Goal: Information Seeking & Learning: Learn about a topic

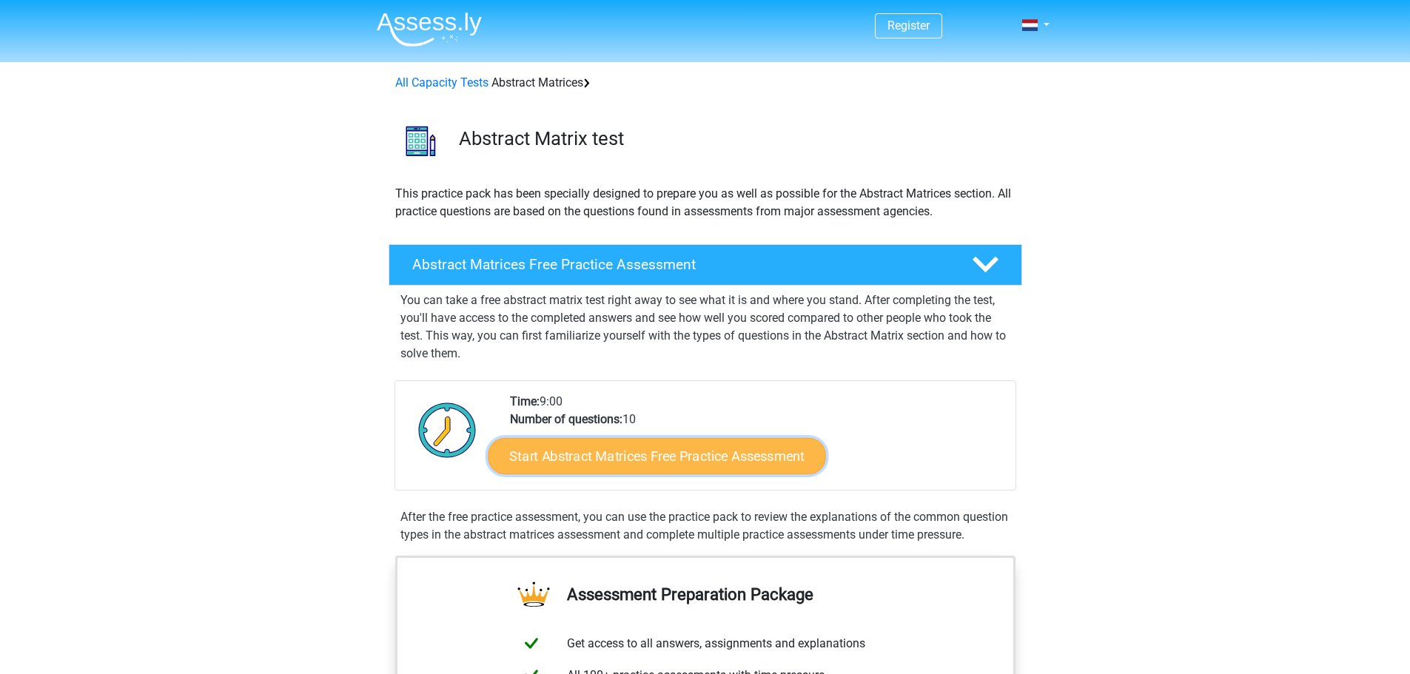
click at [644, 455] on font "Start Abstract Matrices Free Practice Assessment" at bounding box center [656, 456] width 295 height 16
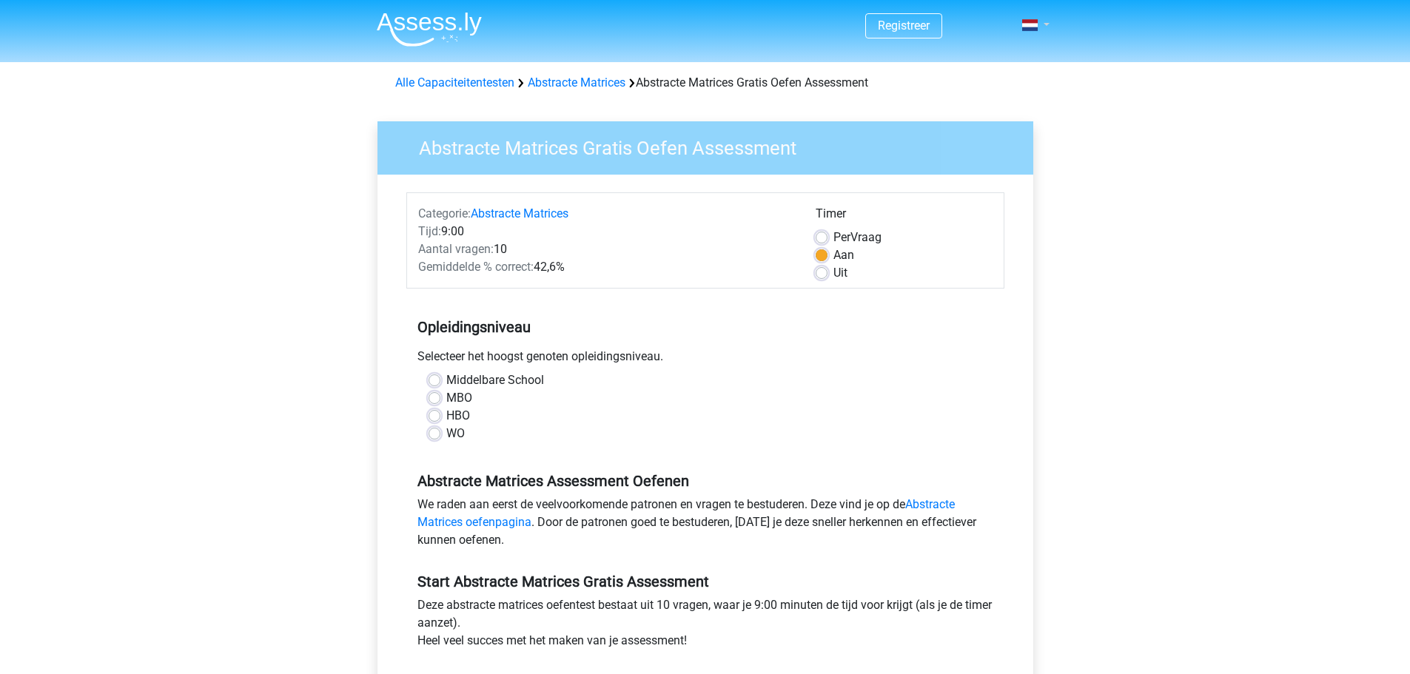
click at [1046, 30] on link at bounding box center [1031, 25] width 30 height 18
click at [997, 85] on link "English" at bounding box center [992, 83] width 102 height 24
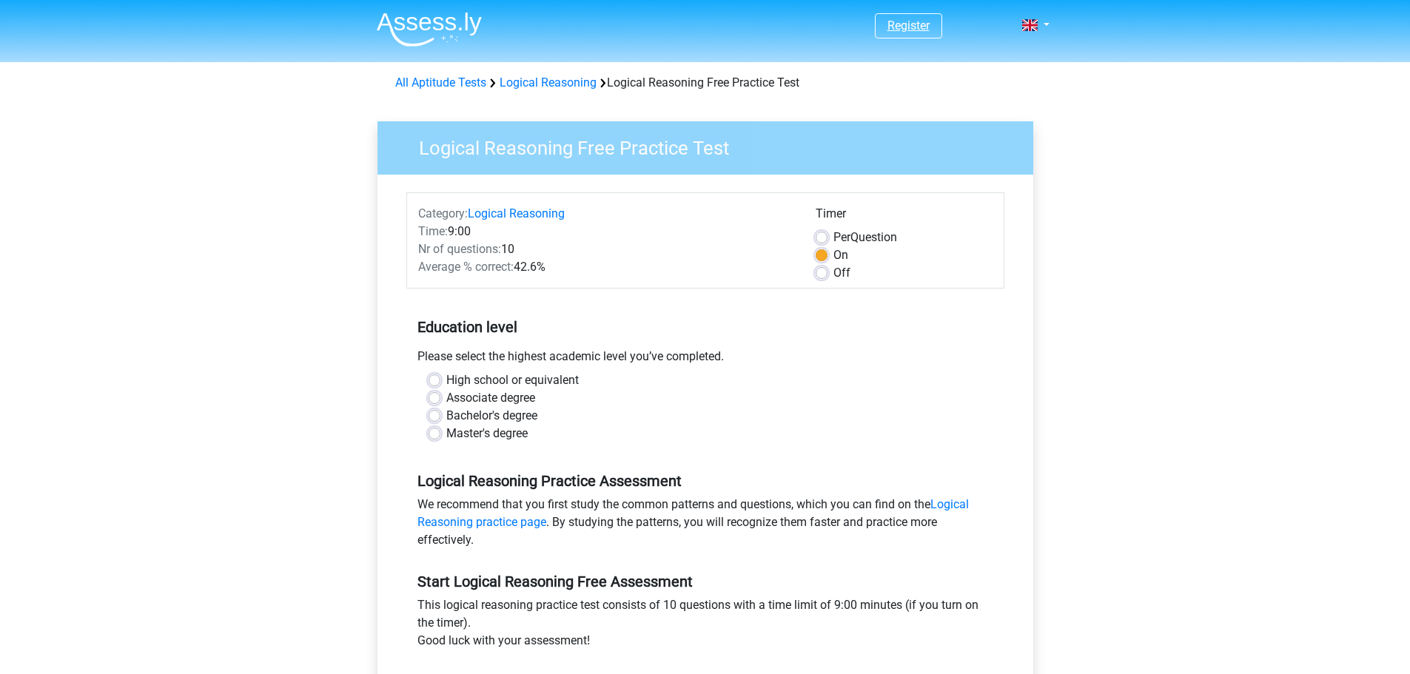
click at [901, 24] on link "Register" at bounding box center [908, 25] width 42 height 14
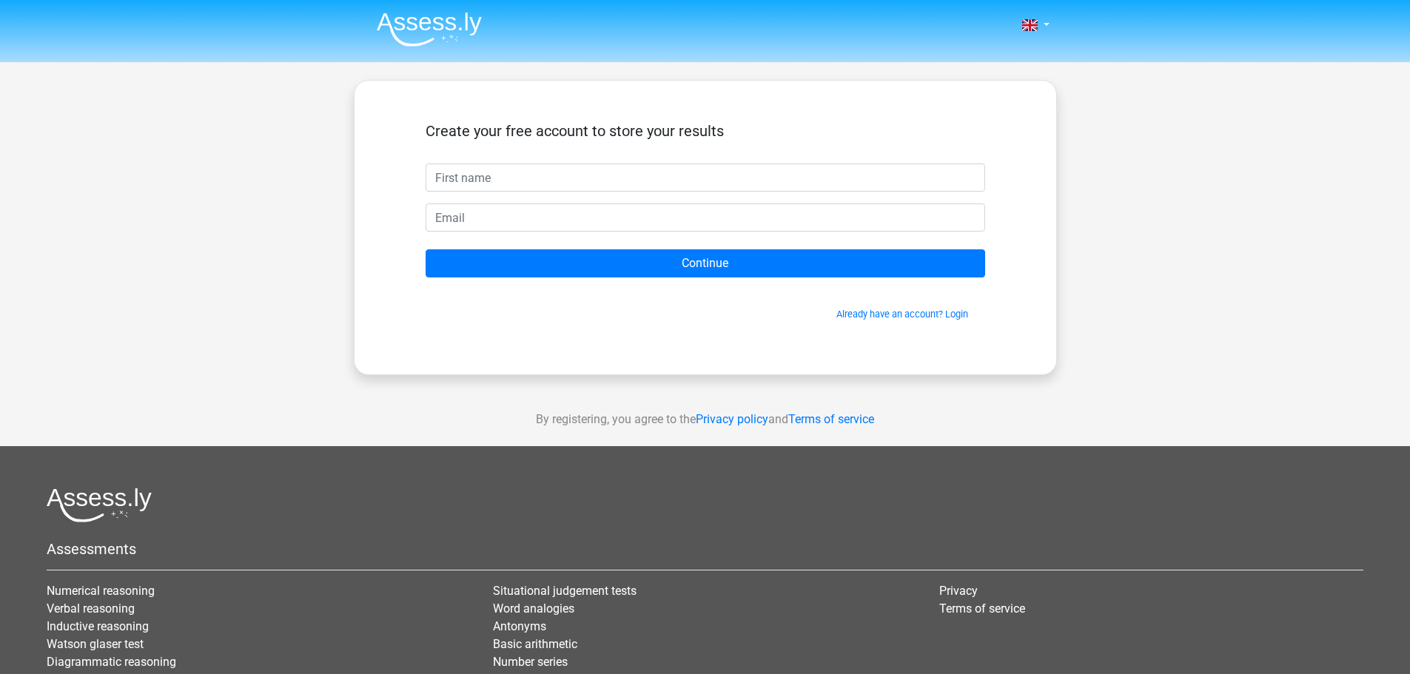
click at [692, 178] on input "text" at bounding box center [704, 178] width 559 height 28
type input "m"
type input "[PERSON_NAME]"
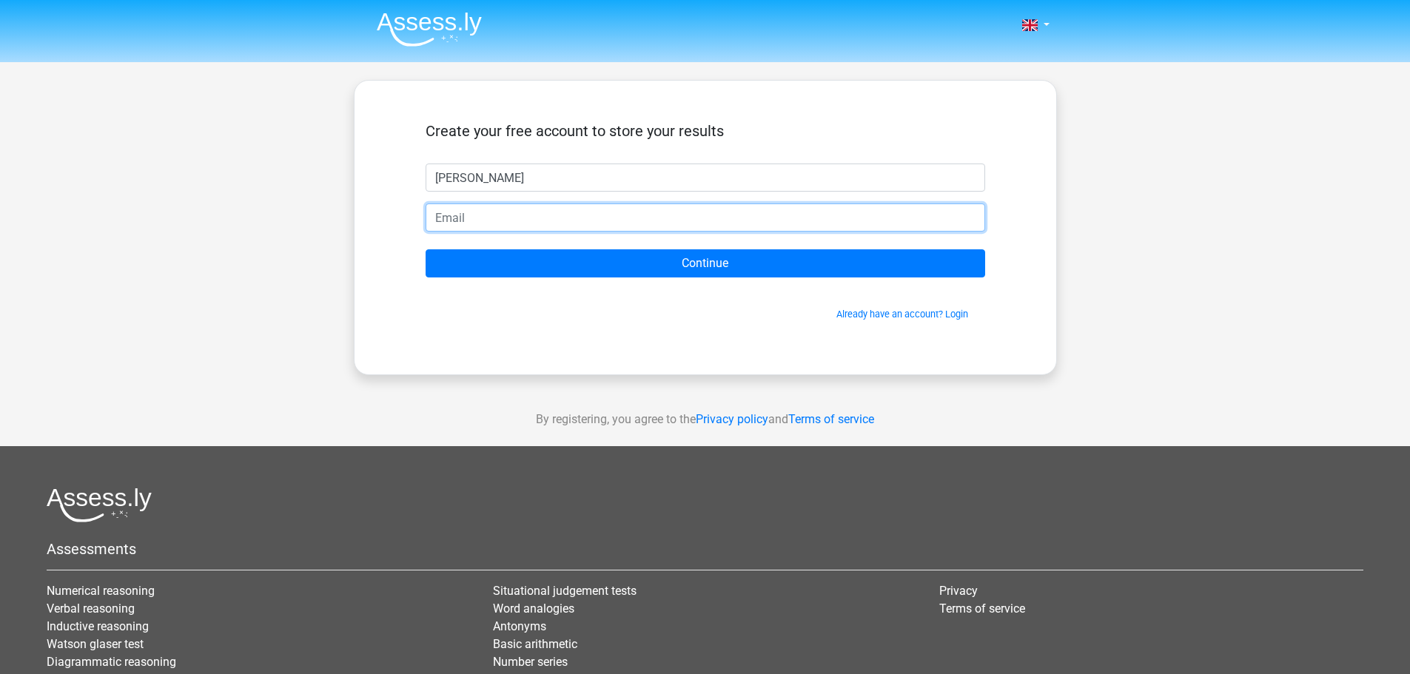
type input "M"
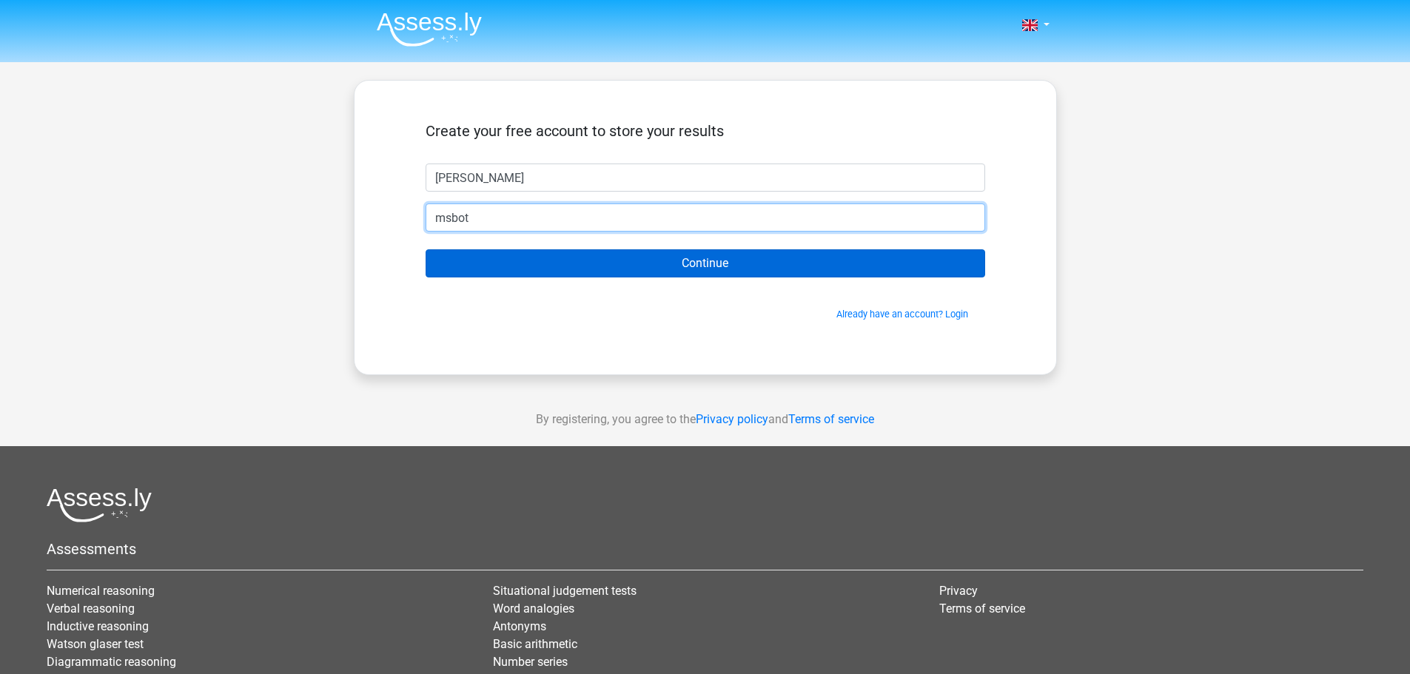
type input "[EMAIL_ADDRESS][DOMAIN_NAME]"
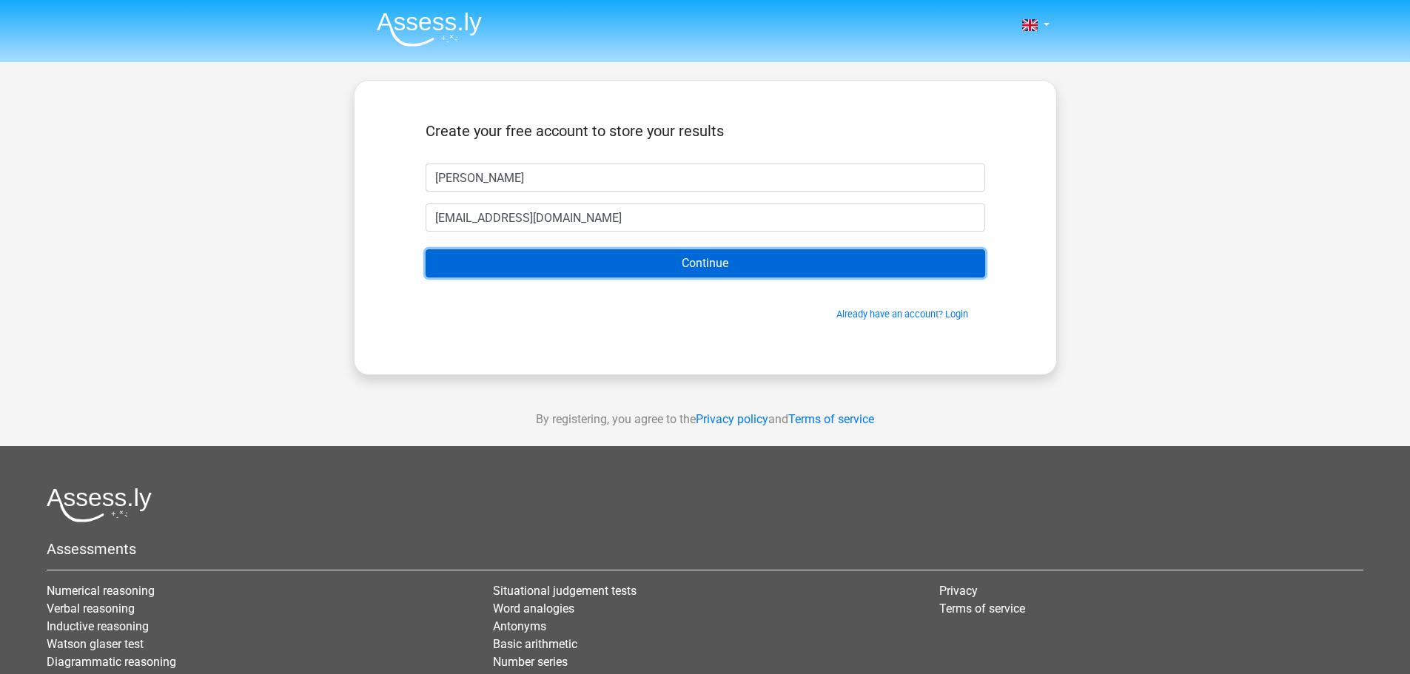
click at [605, 275] on input "Continue" at bounding box center [704, 263] width 559 height 28
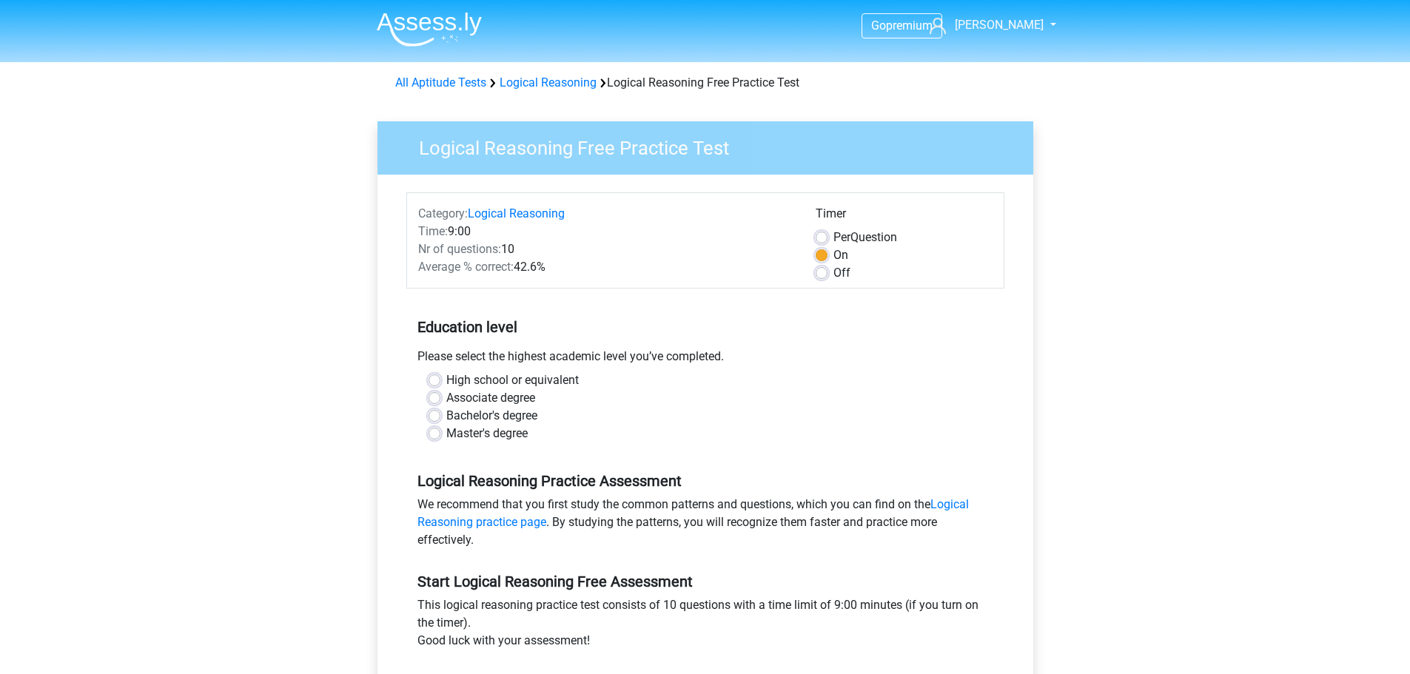
click at [446, 411] on label "Bachelor's degree" at bounding box center [491, 416] width 91 height 18
click at [437, 411] on input "Bachelor's degree" at bounding box center [434, 414] width 12 height 15
radio input "true"
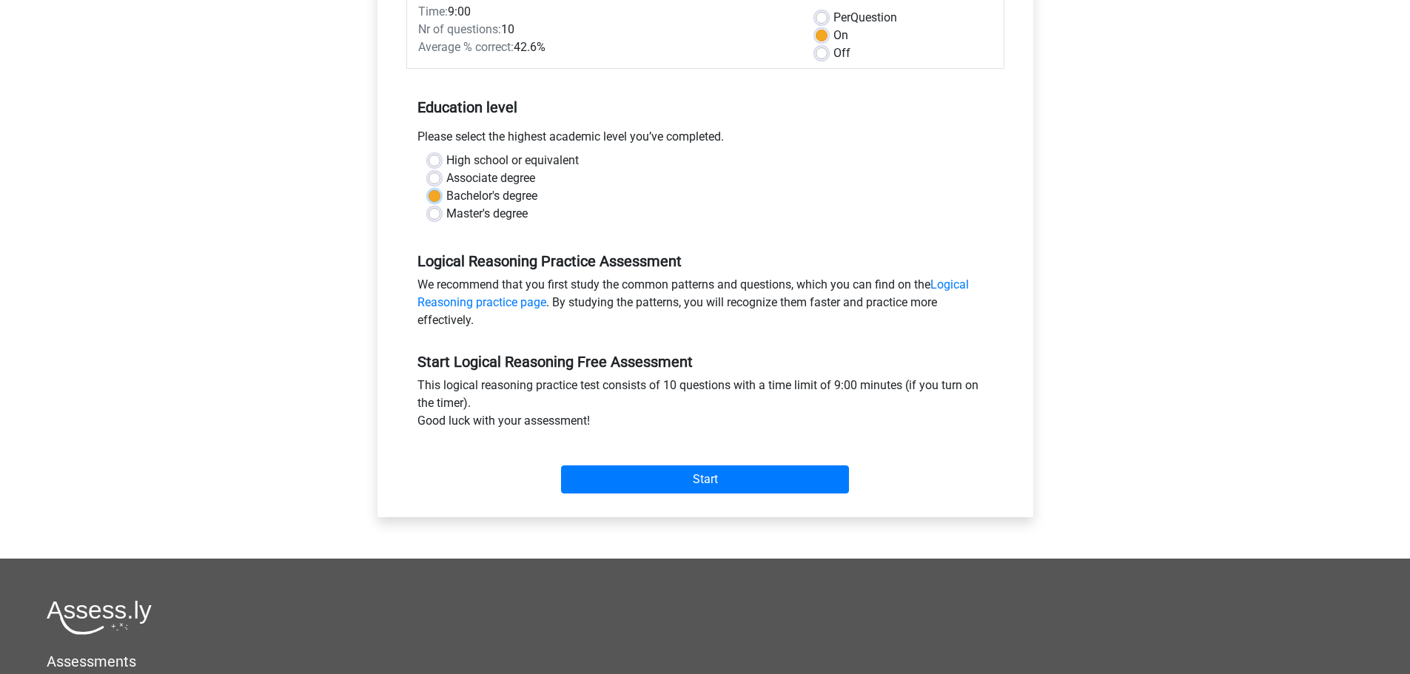
scroll to position [222, 0]
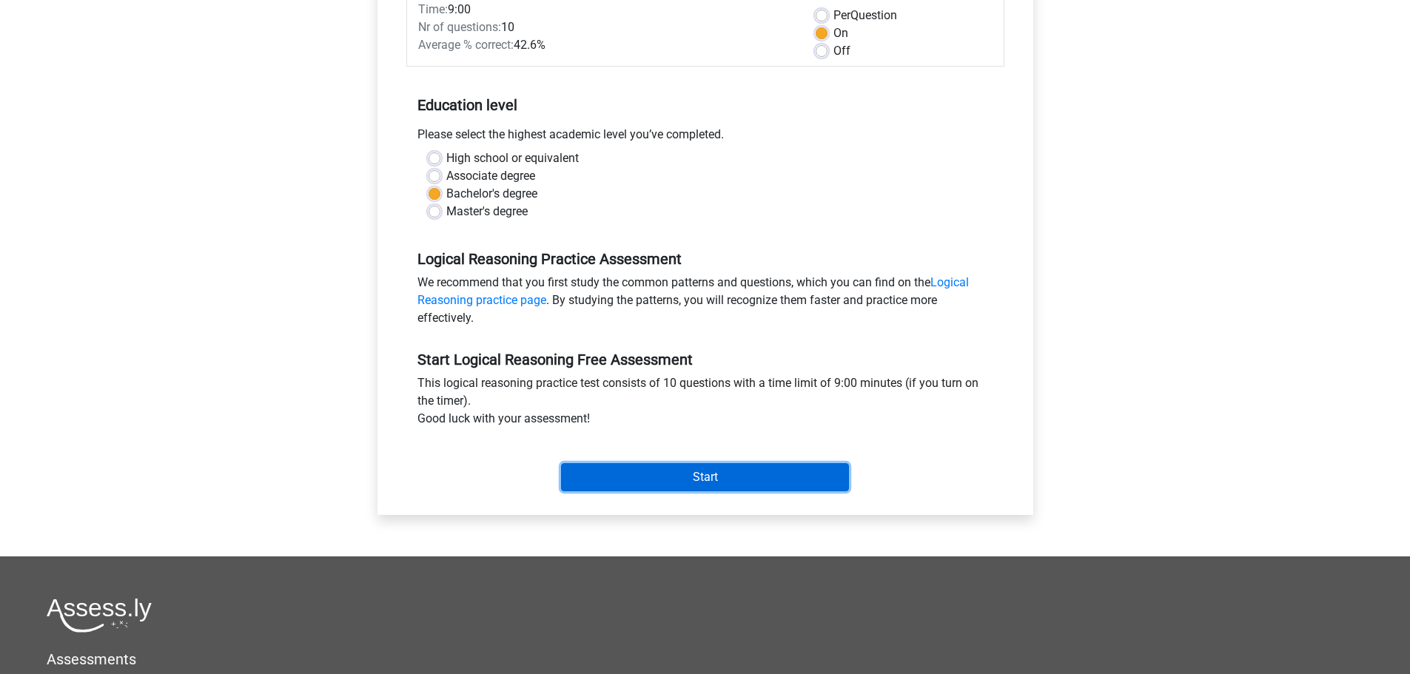
click at [719, 477] on input "Start" at bounding box center [705, 477] width 288 height 28
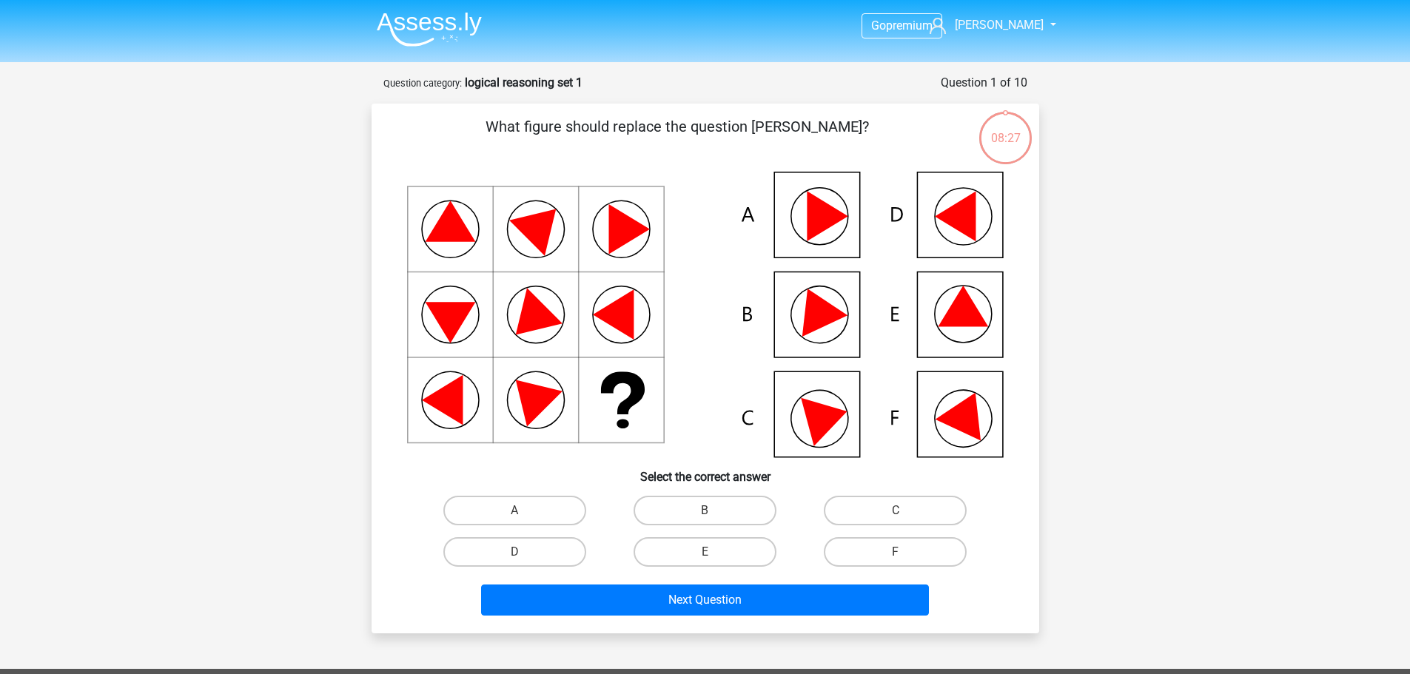
click at [830, 413] on icon at bounding box center [827, 416] width 53 height 59
click at [875, 511] on label "C" at bounding box center [895, 511] width 143 height 30
click at [895, 511] on input "C" at bounding box center [900, 516] width 10 height 10
radio input "true"
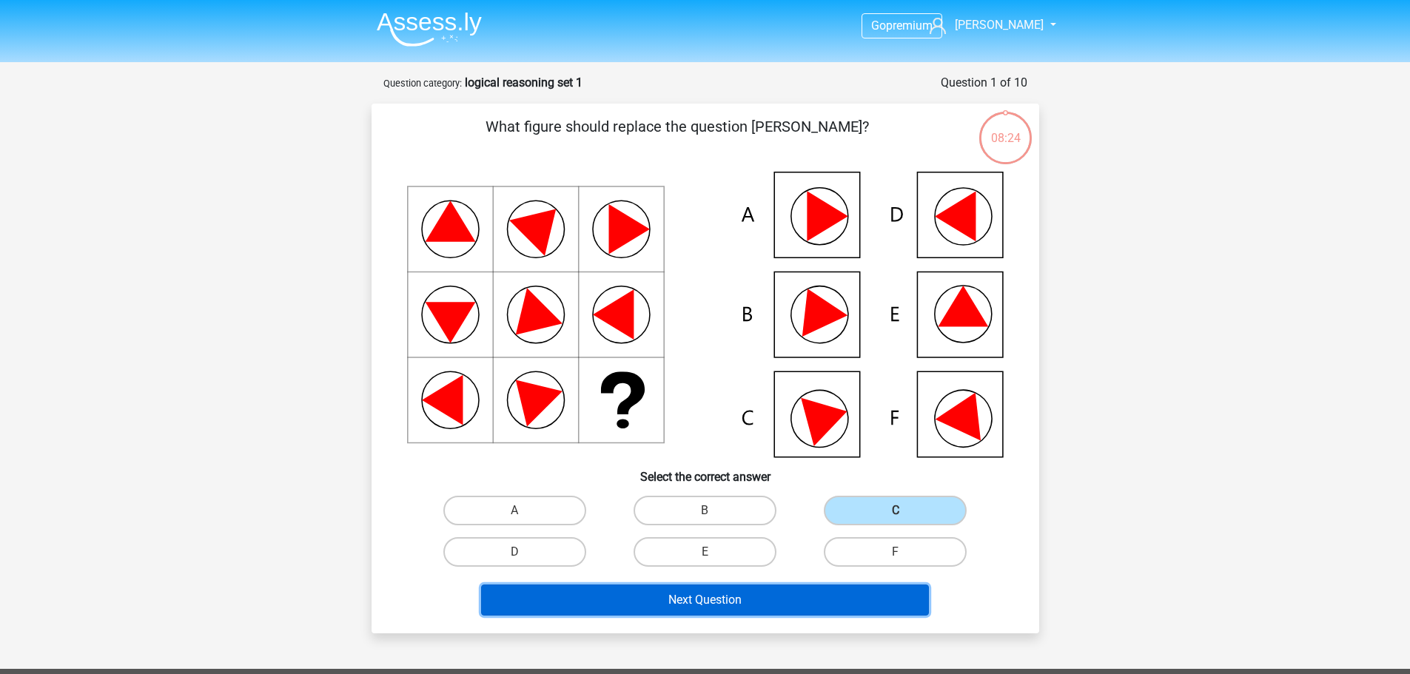
click at [727, 593] on button "Next Question" at bounding box center [705, 600] width 448 height 31
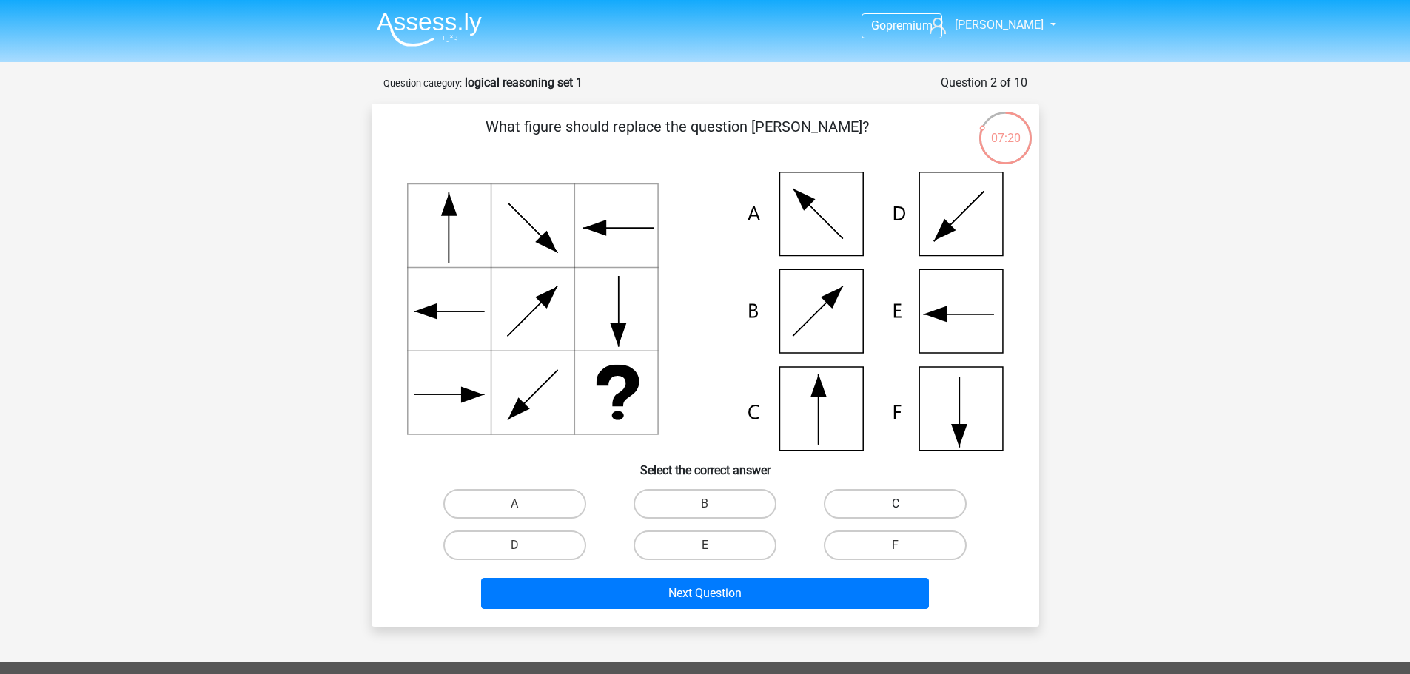
click at [901, 501] on label "C" at bounding box center [895, 504] width 143 height 30
click at [901, 504] on input "C" at bounding box center [900, 509] width 10 height 10
radio input "true"
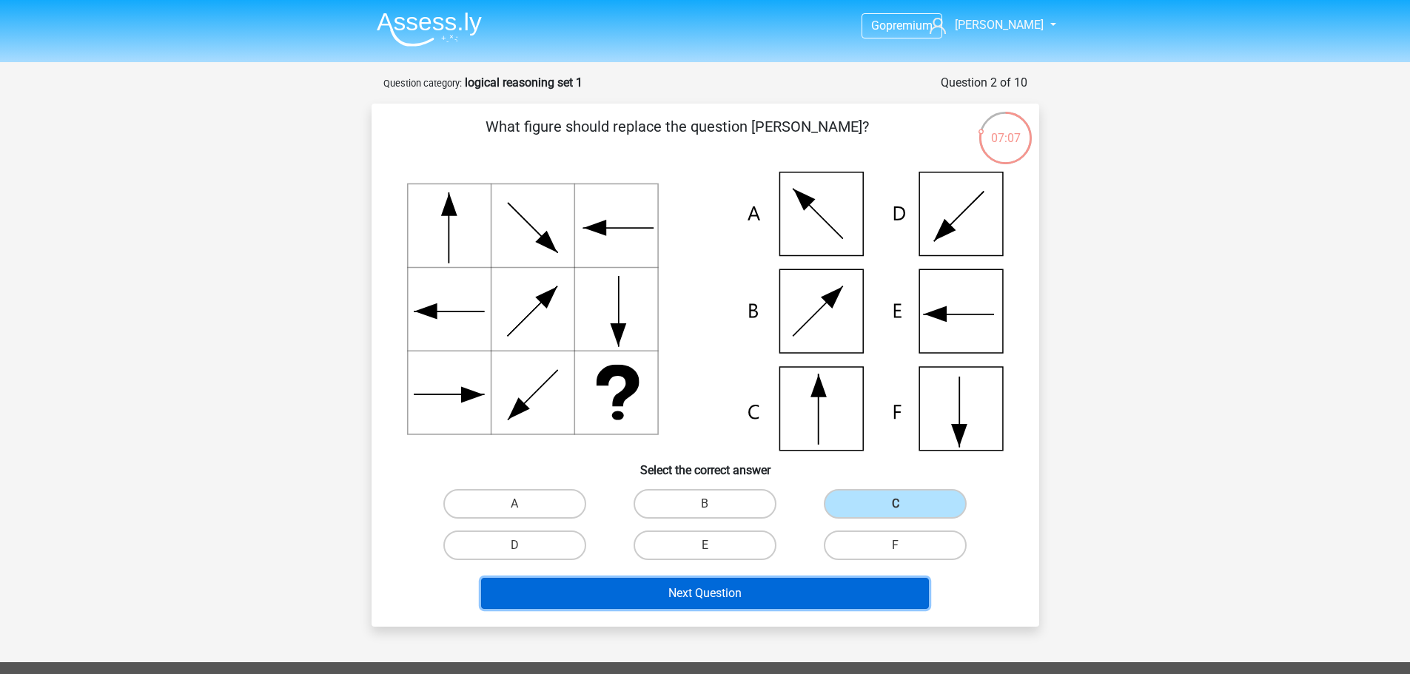
click at [748, 588] on button "Next Question" at bounding box center [705, 593] width 448 height 31
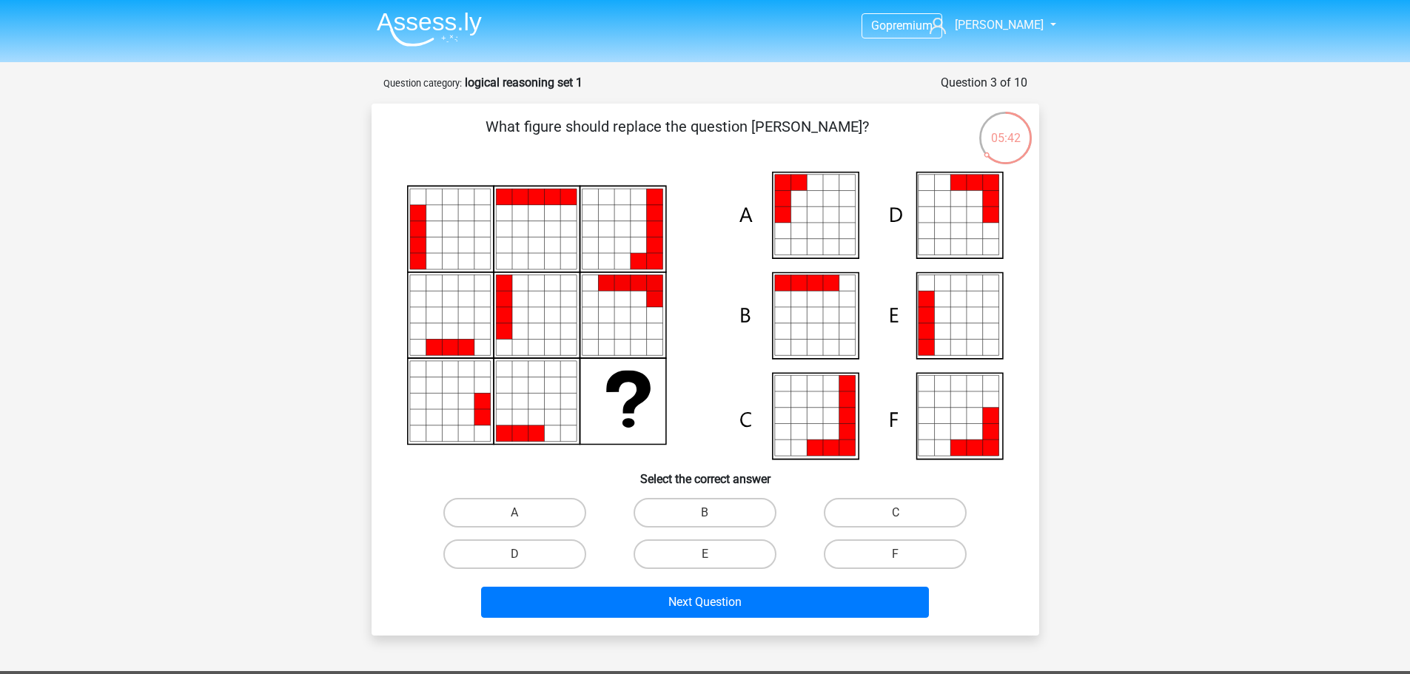
click at [946, 312] on icon at bounding box center [942, 315] width 16 height 16
click at [756, 545] on label "E" at bounding box center [704, 554] width 143 height 30
click at [714, 554] on input "E" at bounding box center [709, 559] width 10 height 10
radio input "true"
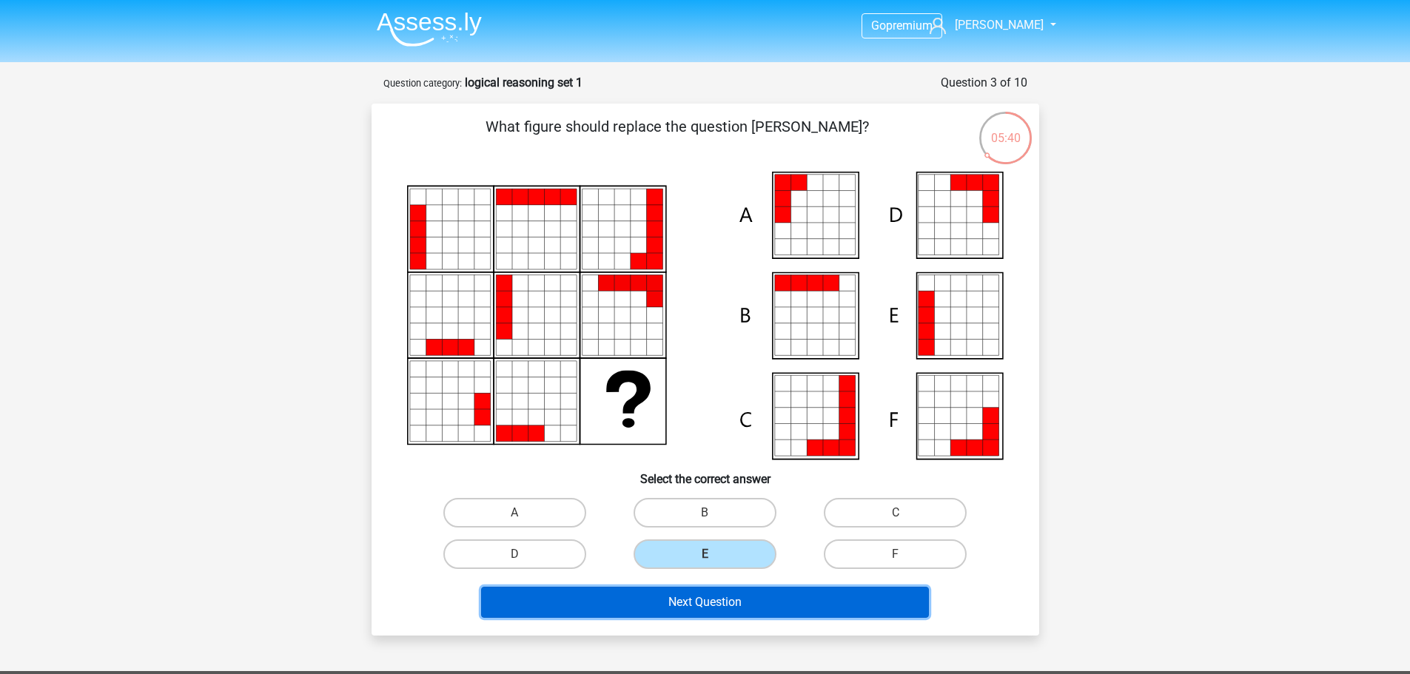
click at [789, 608] on button "Next Question" at bounding box center [705, 602] width 448 height 31
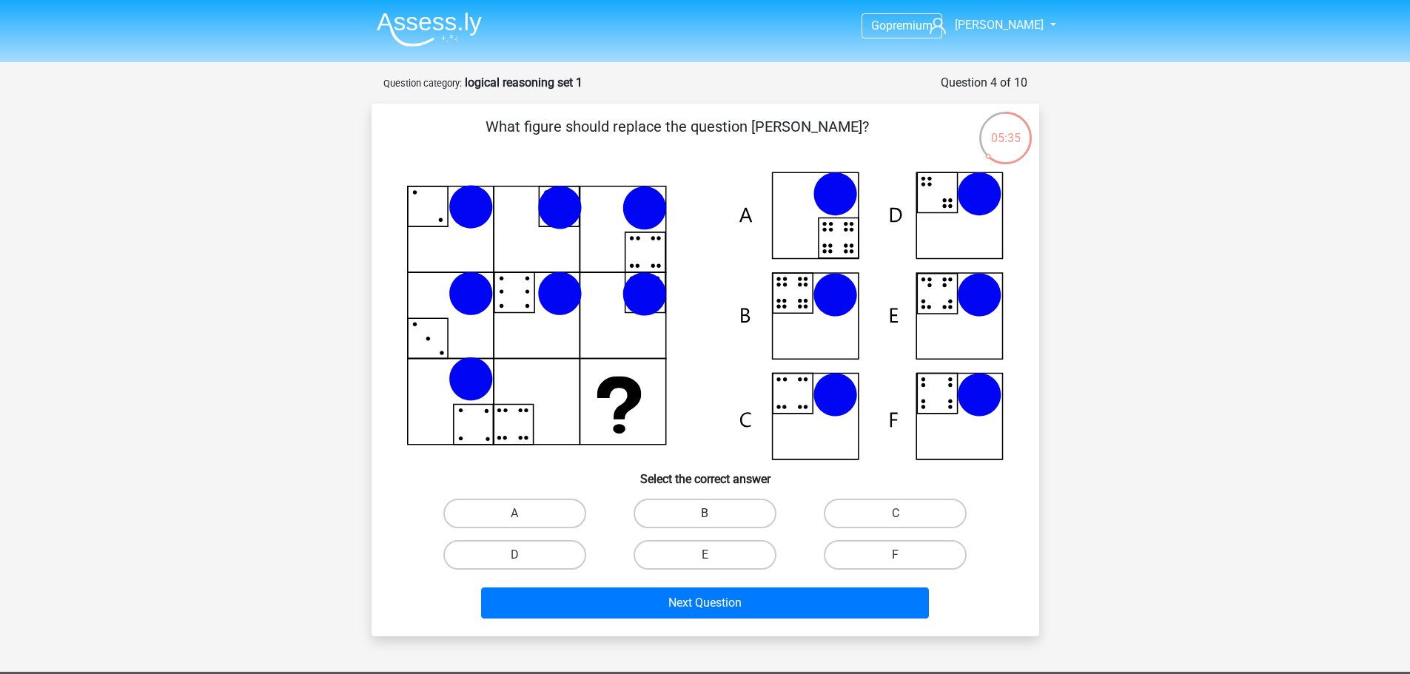
click at [703, 504] on label "B" at bounding box center [704, 514] width 143 height 30
click at [704, 514] on input "B" at bounding box center [709, 519] width 10 height 10
radio input "true"
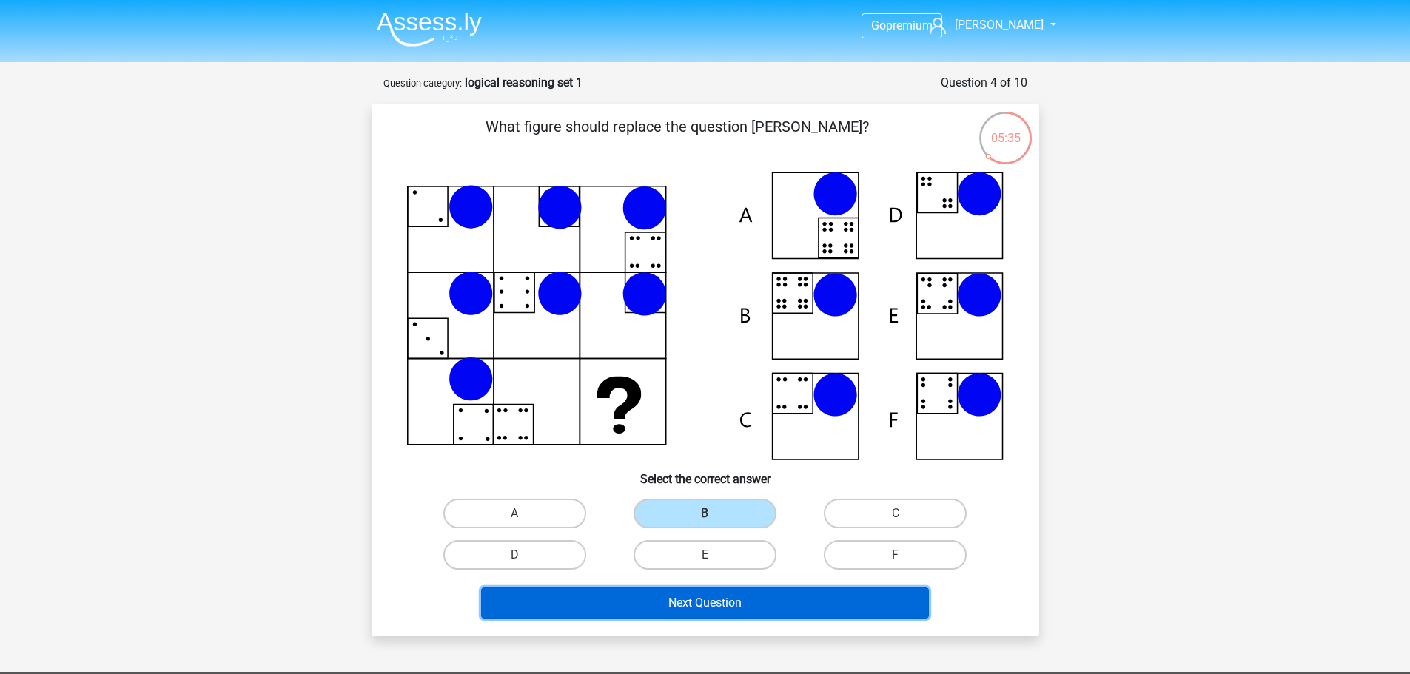
click at [717, 602] on button "Next Question" at bounding box center [705, 603] width 448 height 31
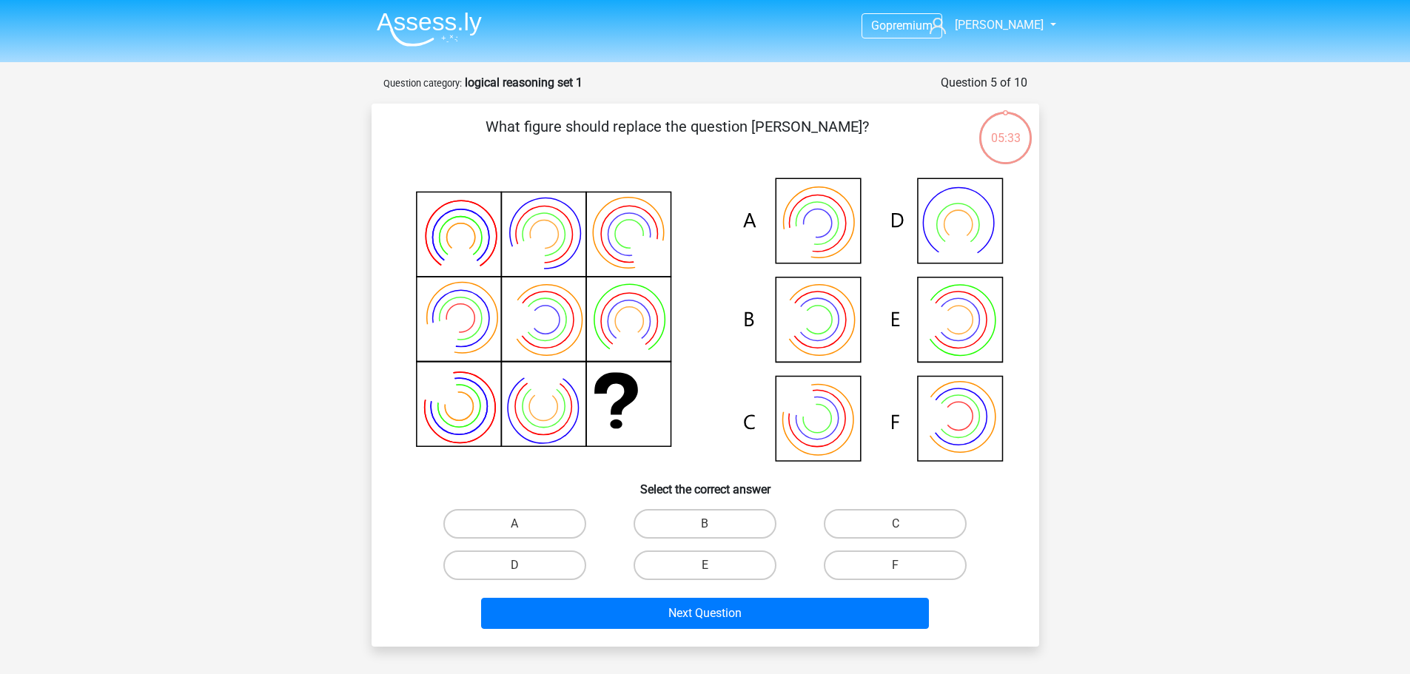
scroll to position [74, 0]
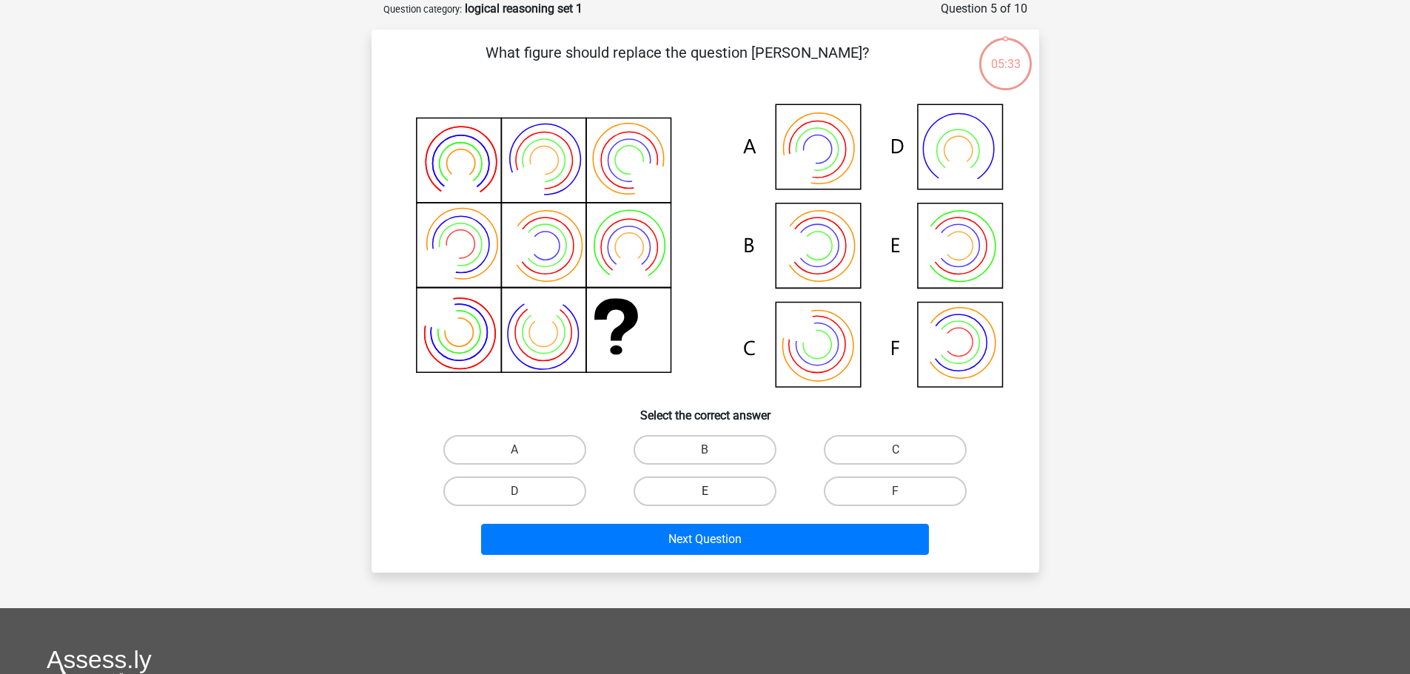
click at [701, 497] on label "E" at bounding box center [704, 492] width 143 height 30
click at [704, 497] on input "E" at bounding box center [709, 496] width 10 height 10
radio input "true"
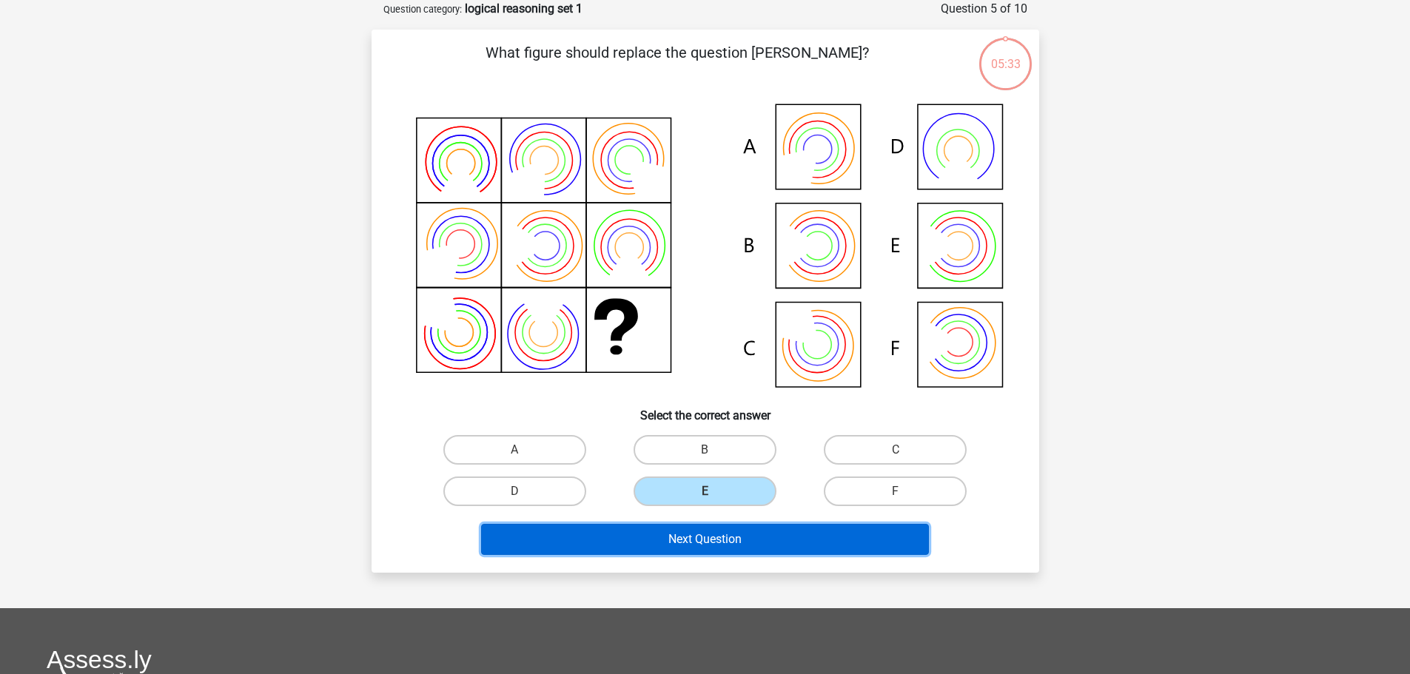
click at [738, 548] on button "Next Question" at bounding box center [705, 539] width 448 height 31
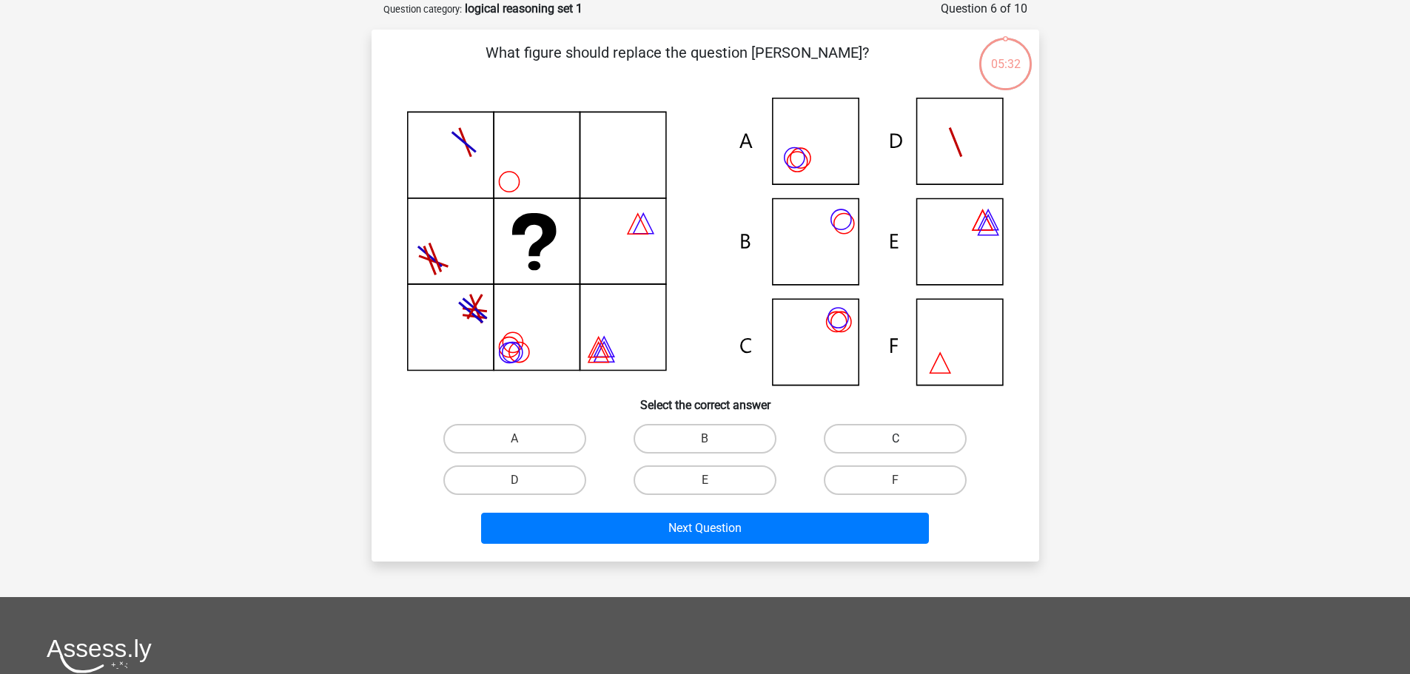
click at [884, 440] on label "C" at bounding box center [895, 439] width 143 height 30
click at [895, 440] on input "C" at bounding box center [900, 444] width 10 height 10
radio input "true"
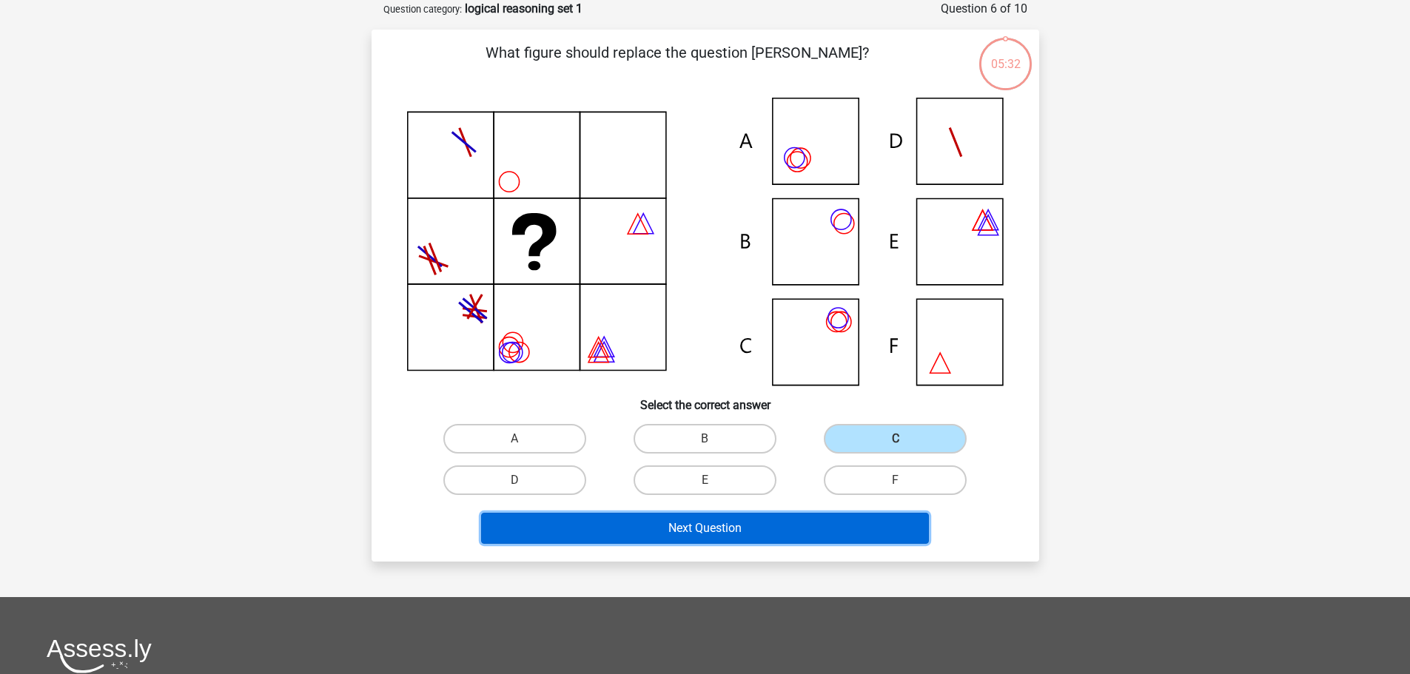
click at [838, 533] on button "Next Question" at bounding box center [705, 528] width 448 height 31
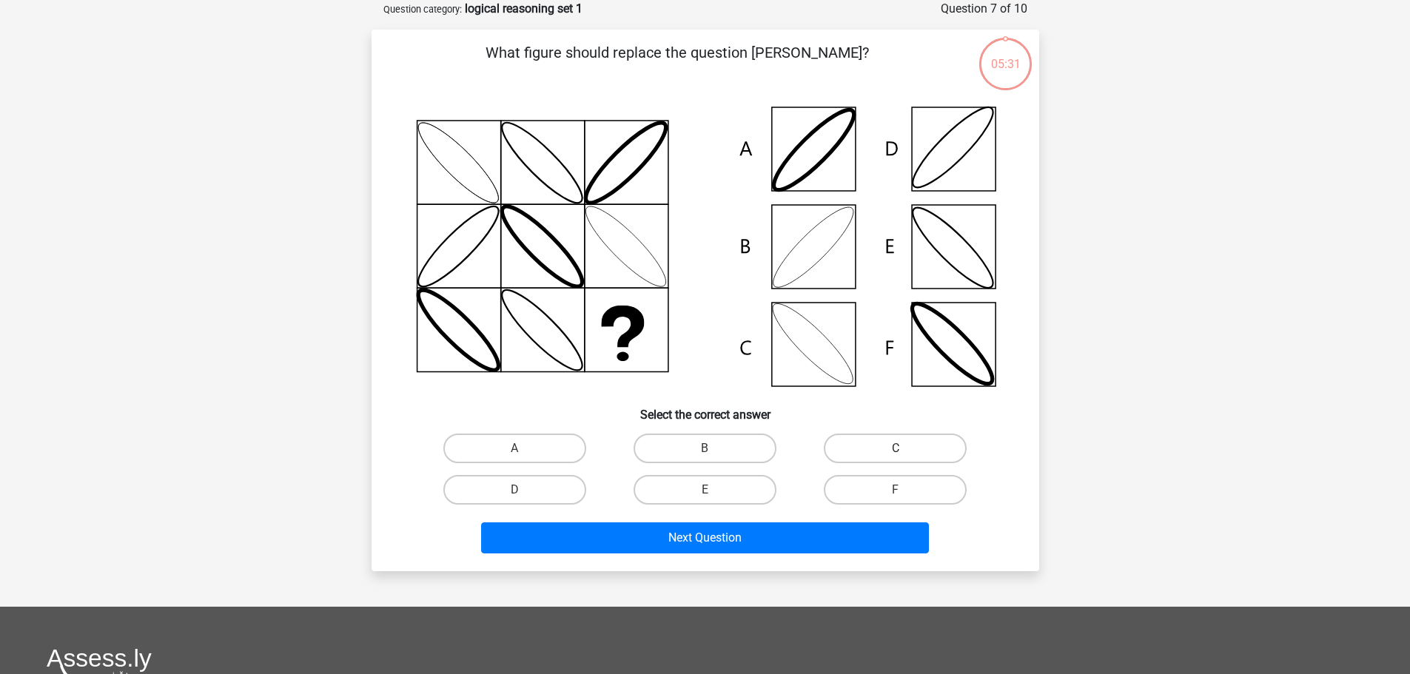
click at [895, 444] on label "C" at bounding box center [895, 449] width 143 height 30
click at [895, 448] on input "C" at bounding box center [900, 453] width 10 height 10
radio input "true"
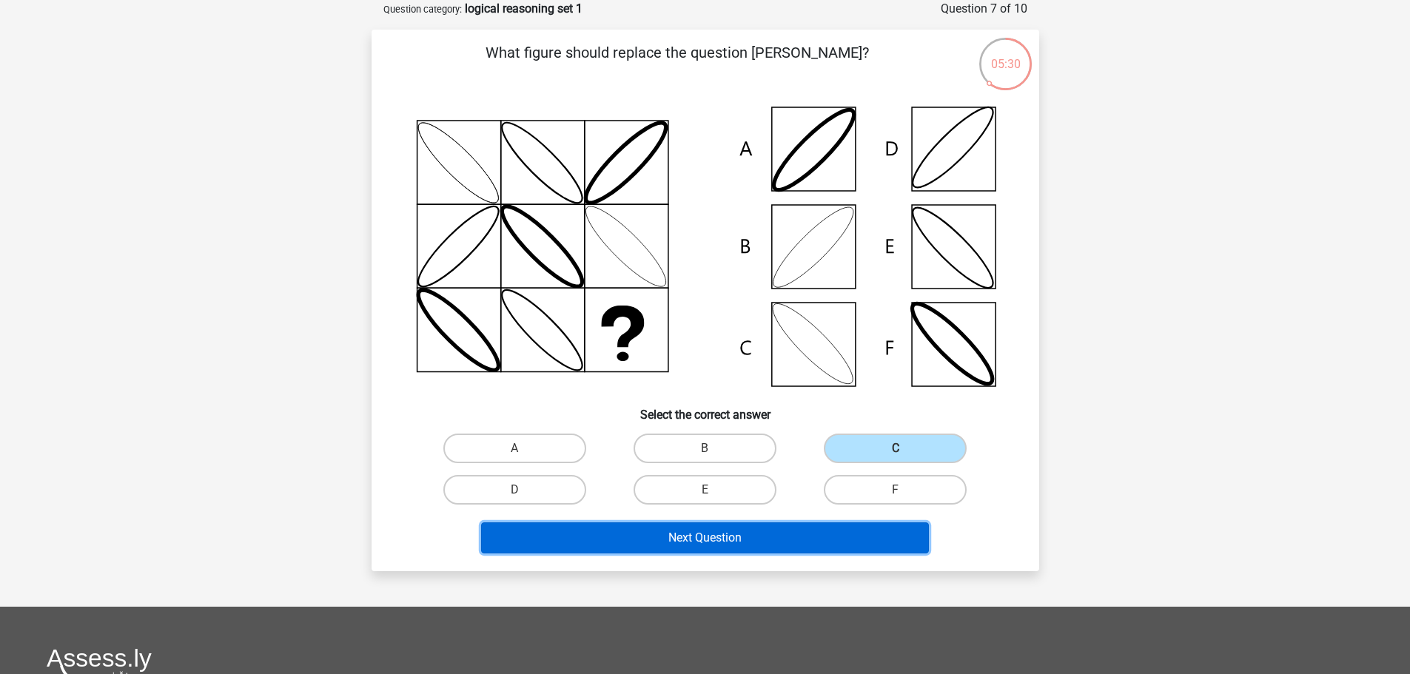
click at [821, 541] on button "Next Question" at bounding box center [705, 537] width 448 height 31
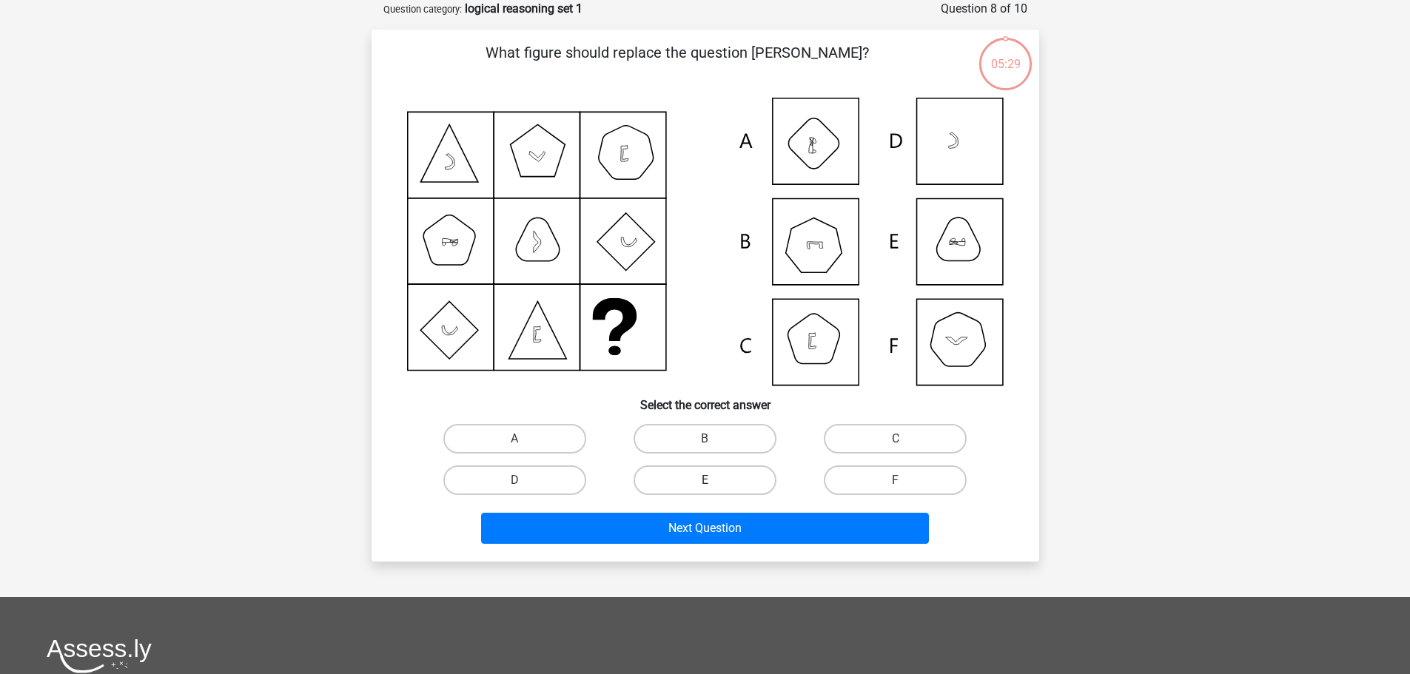
drag, startPoint x: 717, startPoint y: 478, endPoint x: 739, endPoint y: 493, distance: 26.7
click at [719, 480] on label "E" at bounding box center [704, 480] width 143 height 30
click at [714, 480] on input "E" at bounding box center [709, 485] width 10 height 10
radio input "true"
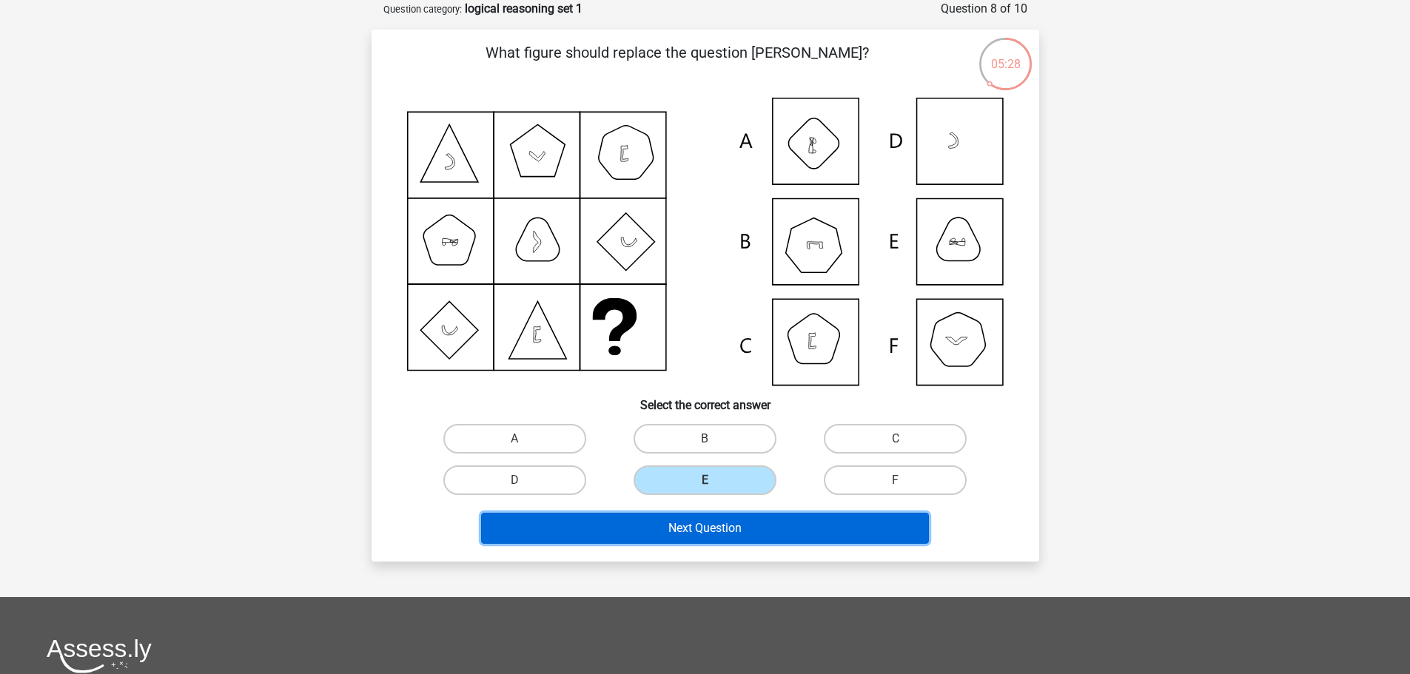
click at [810, 535] on button "Next Question" at bounding box center [705, 528] width 448 height 31
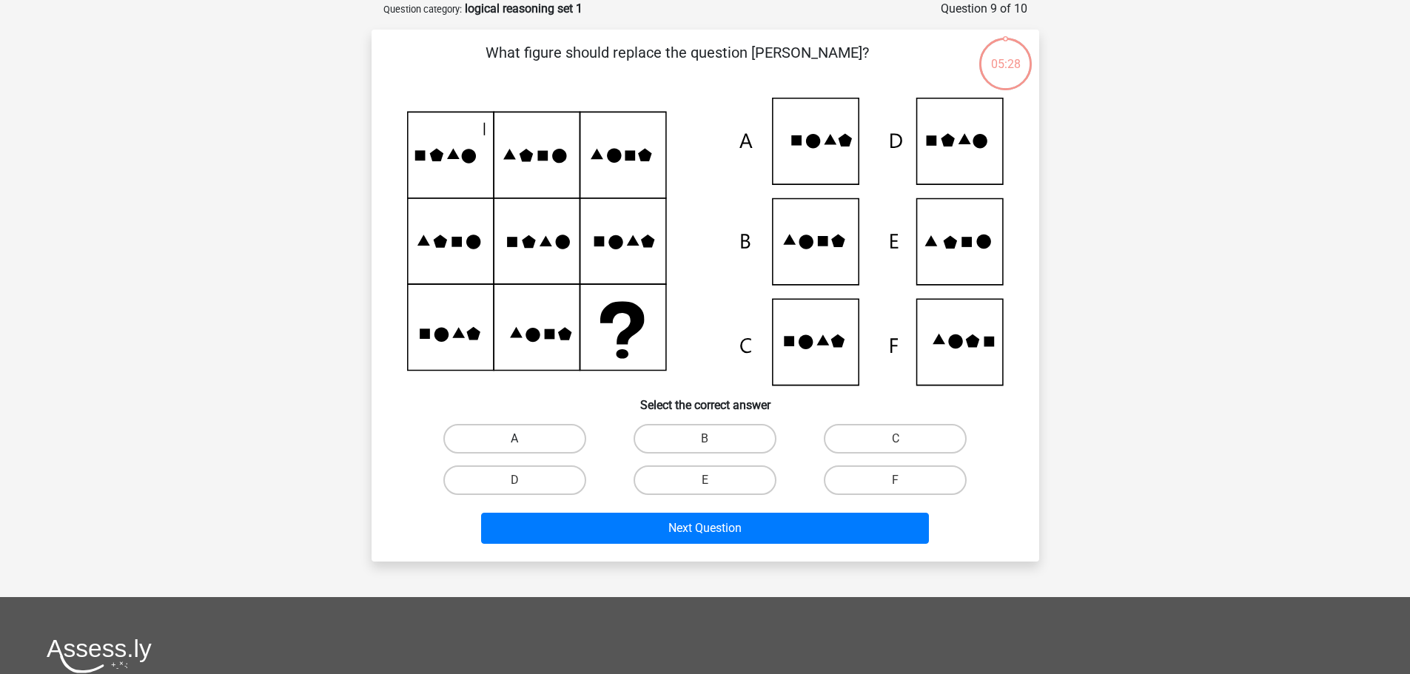
click at [572, 447] on label "A" at bounding box center [514, 439] width 143 height 30
click at [524, 447] on input "A" at bounding box center [519, 444] width 10 height 10
radio input "true"
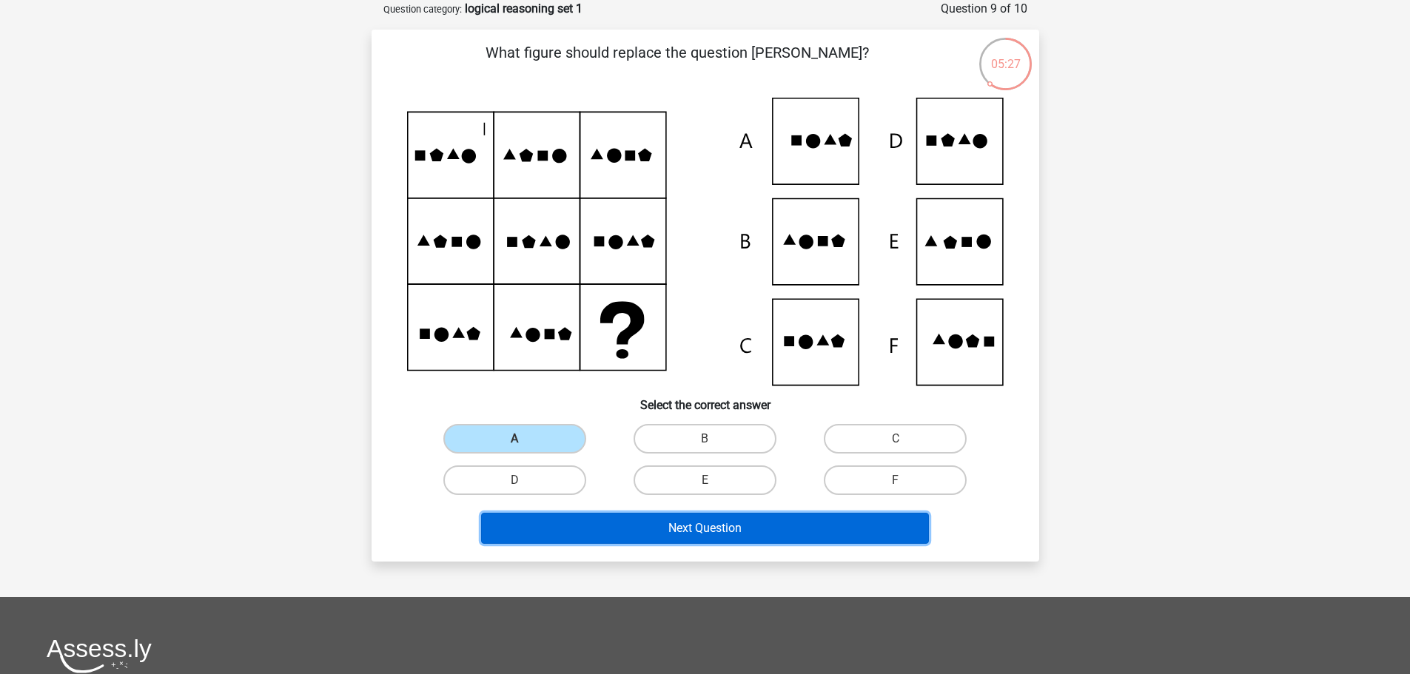
click at [835, 527] on button "Next Question" at bounding box center [705, 528] width 448 height 31
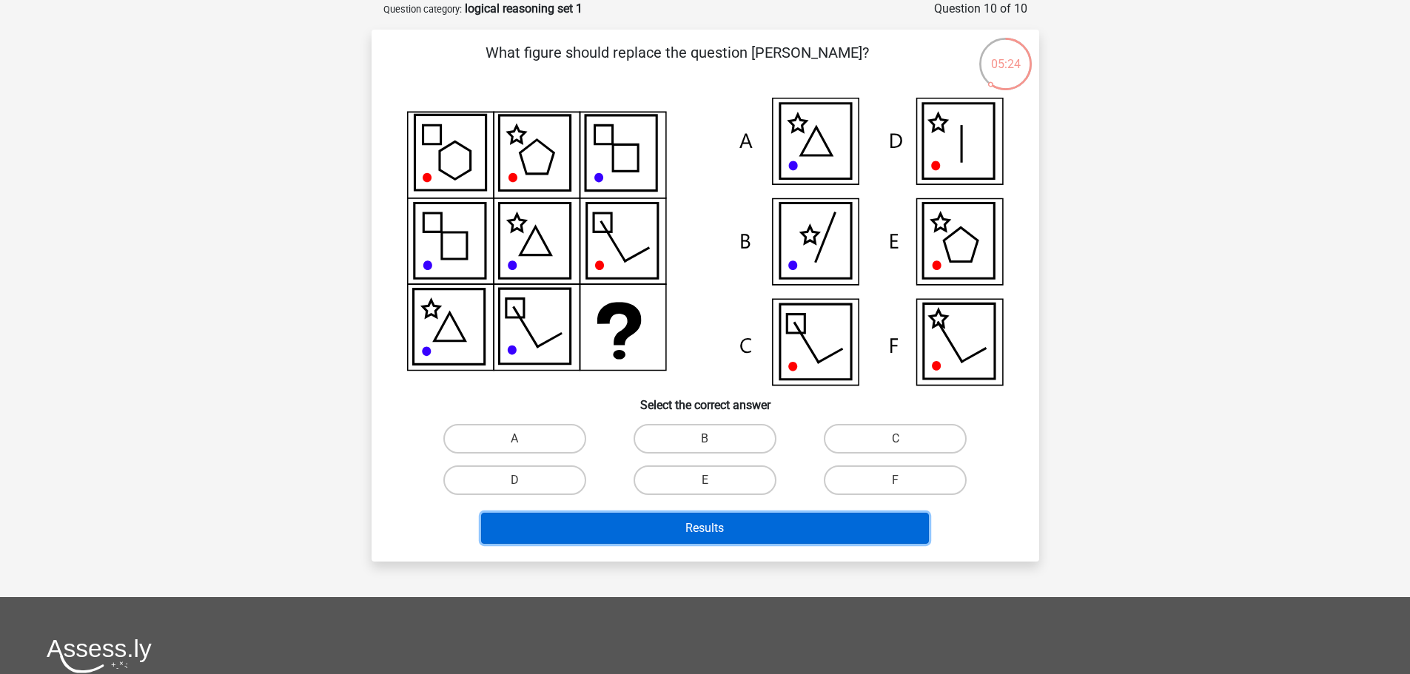
click at [736, 522] on button "Results" at bounding box center [705, 528] width 448 height 31
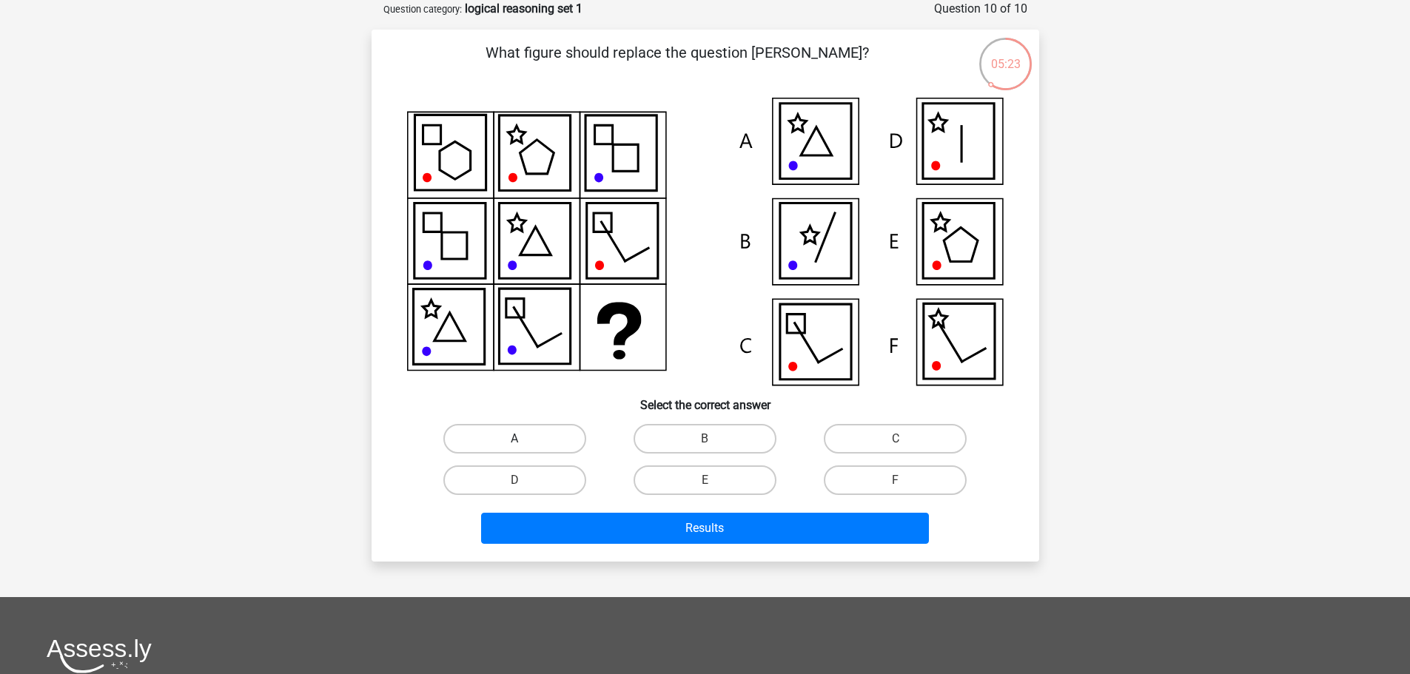
click at [565, 446] on label "A" at bounding box center [514, 439] width 143 height 30
click at [524, 446] on input "A" at bounding box center [519, 444] width 10 height 10
radio input "true"
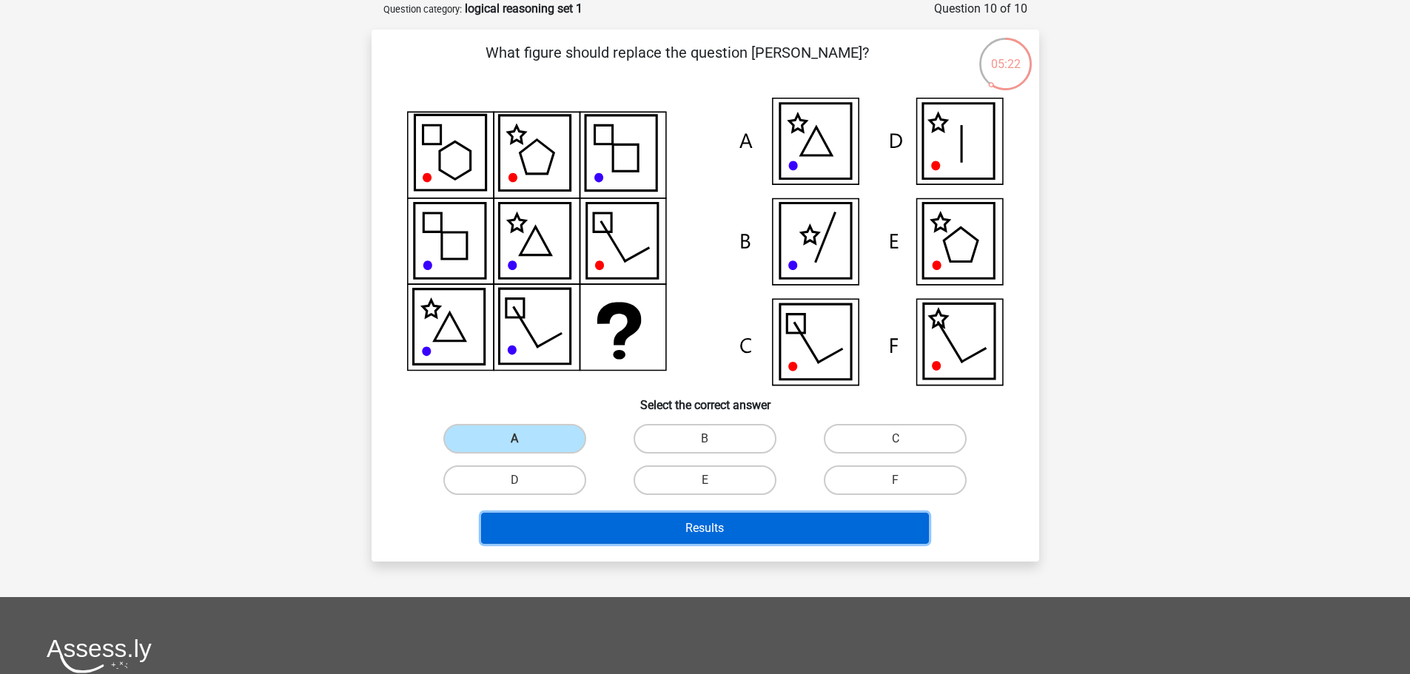
click at [759, 537] on button "Results" at bounding box center [705, 528] width 448 height 31
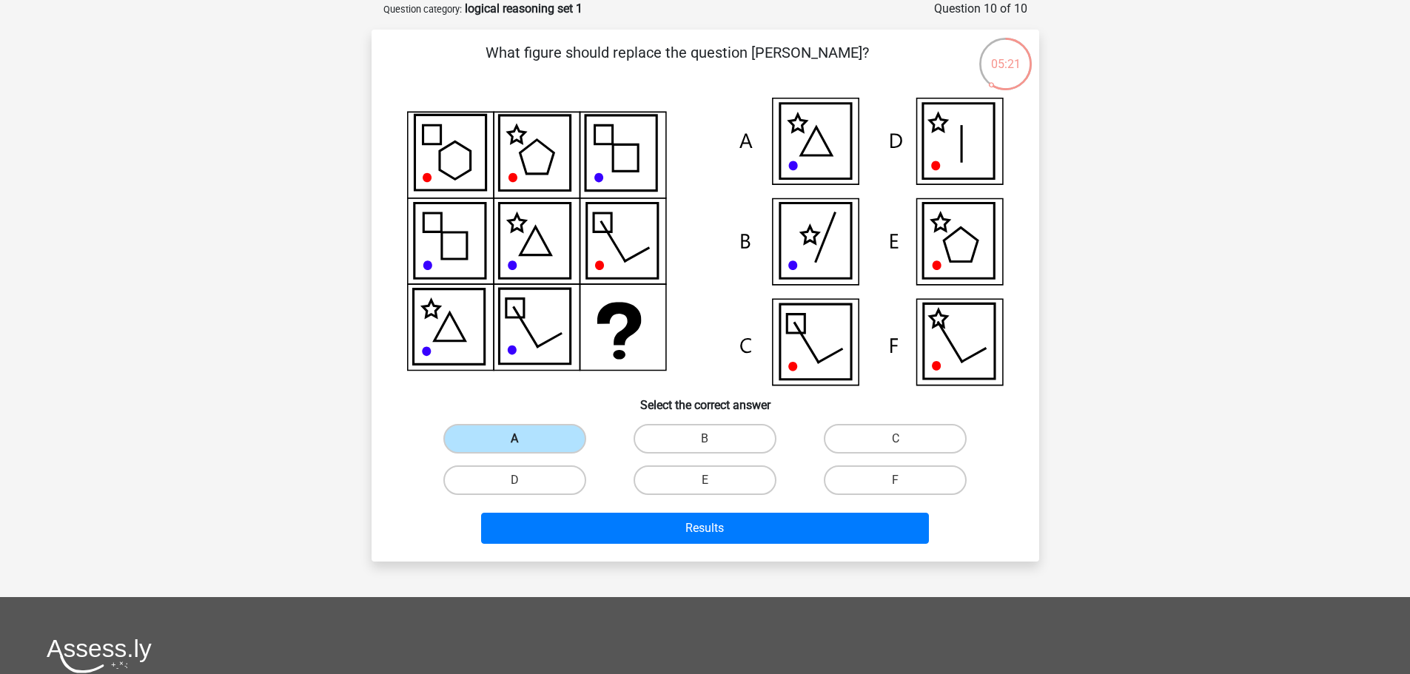
click at [568, 444] on label "A" at bounding box center [514, 439] width 143 height 30
click at [524, 444] on input "A" at bounding box center [519, 444] width 10 height 10
click at [674, 438] on label "B" at bounding box center [704, 439] width 143 height 30
click at [704, 439] on input "B" at bounding box center [709, 444] width 10 height 10
radio input "true"
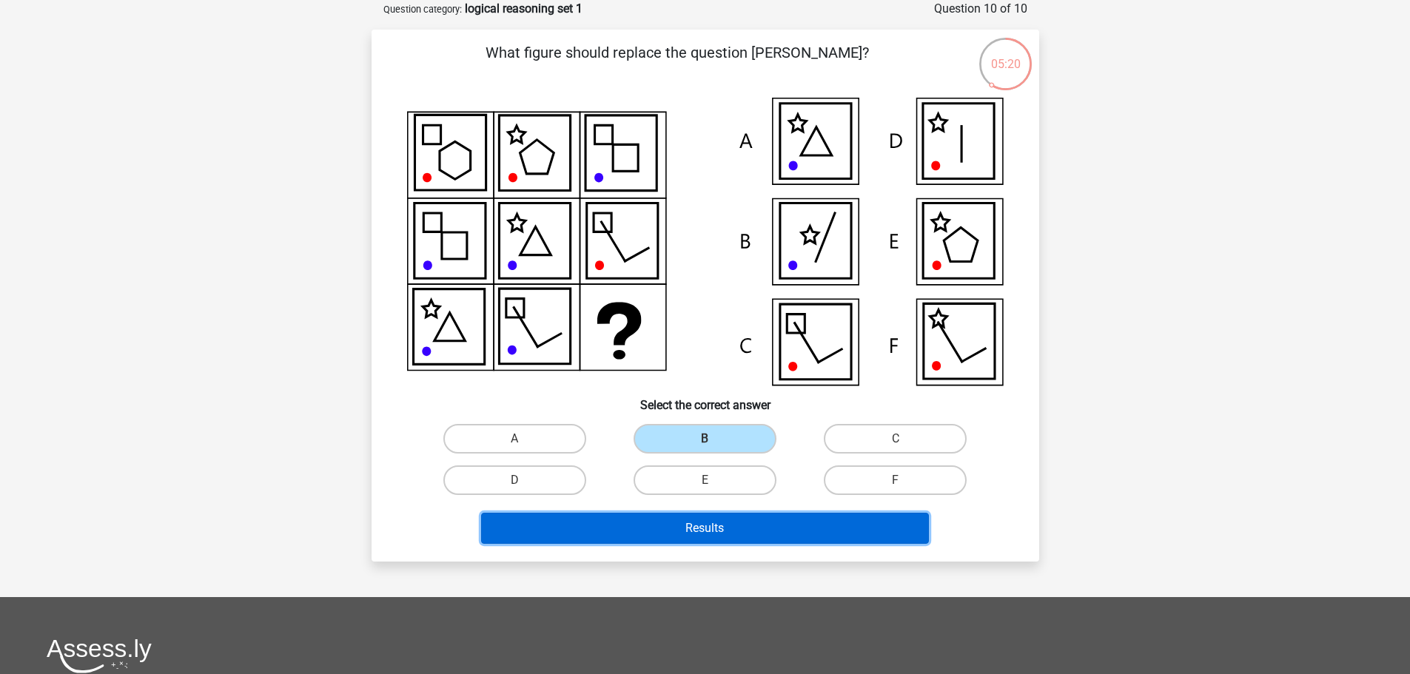
click at [713, 528] on button "Results" at bounding box center [705, 528] width 448 height 31
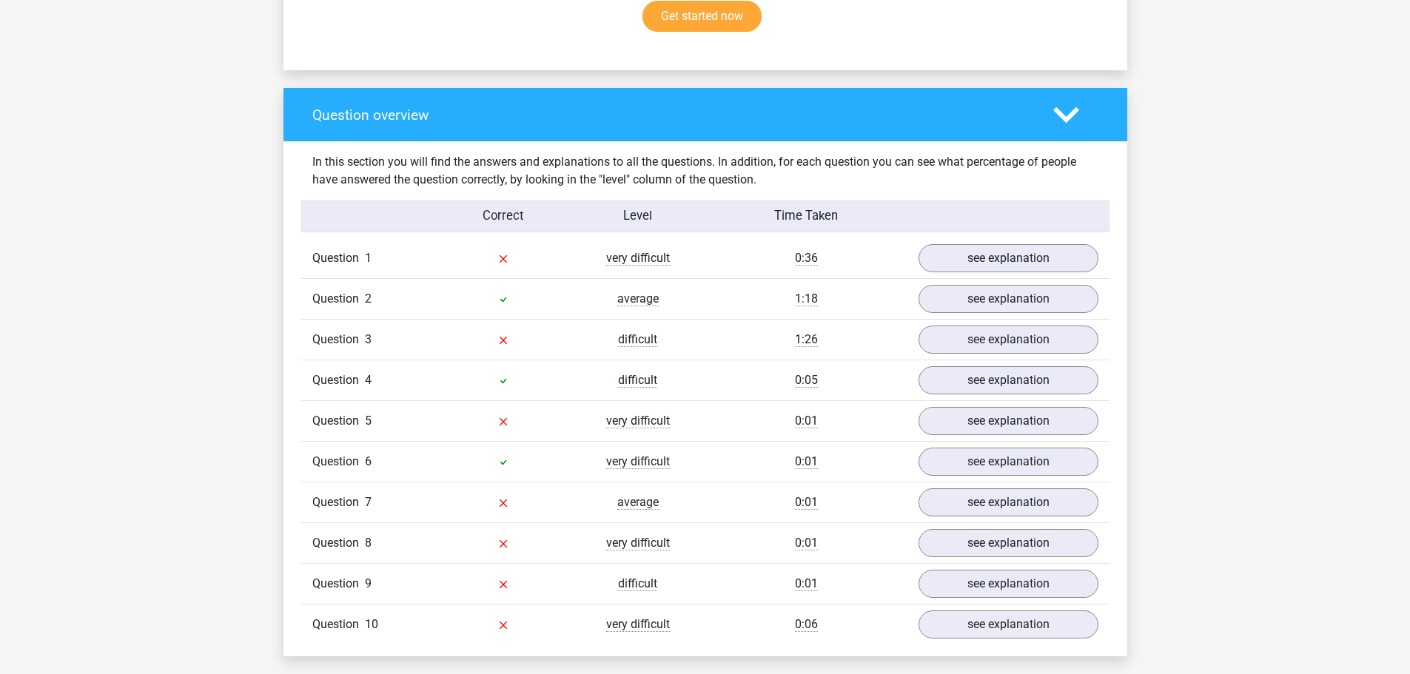
scroll to position [1036, 0]
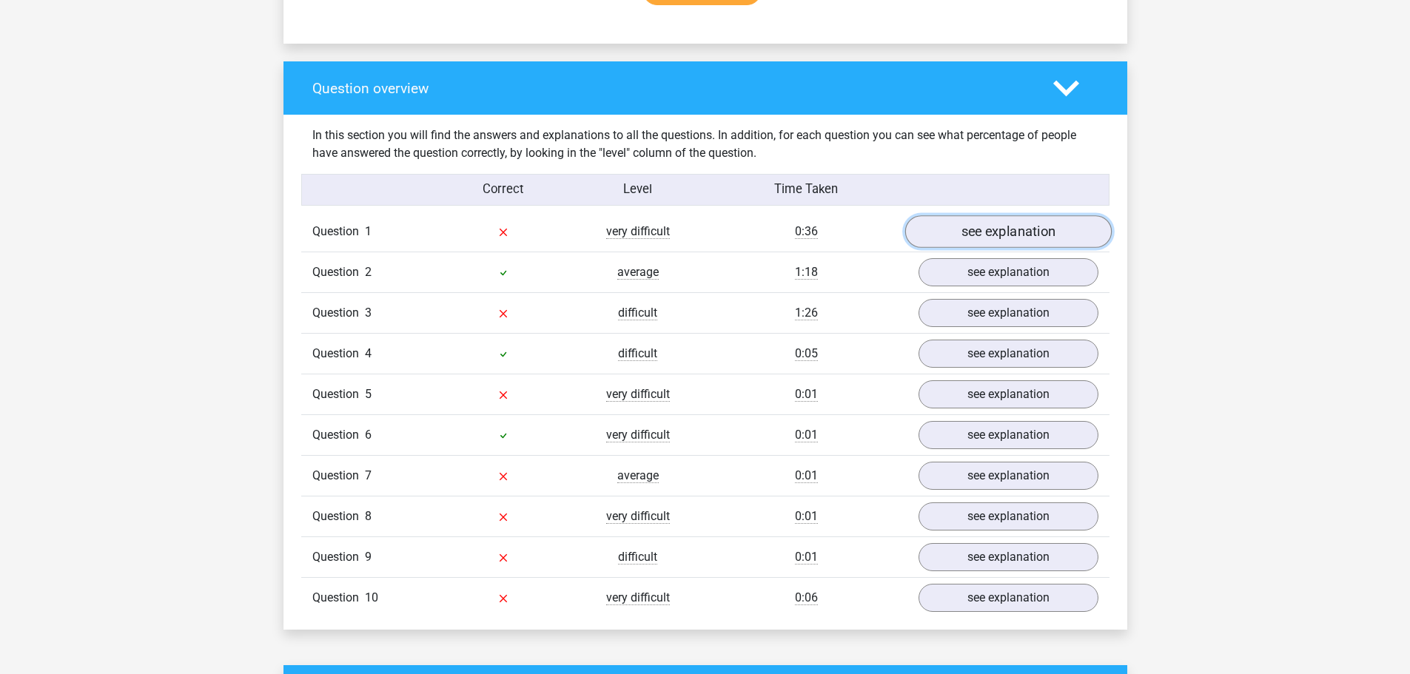
click at [981, 237] on link "see explanation" at bounding box center [1007, 232] width 206 height 33
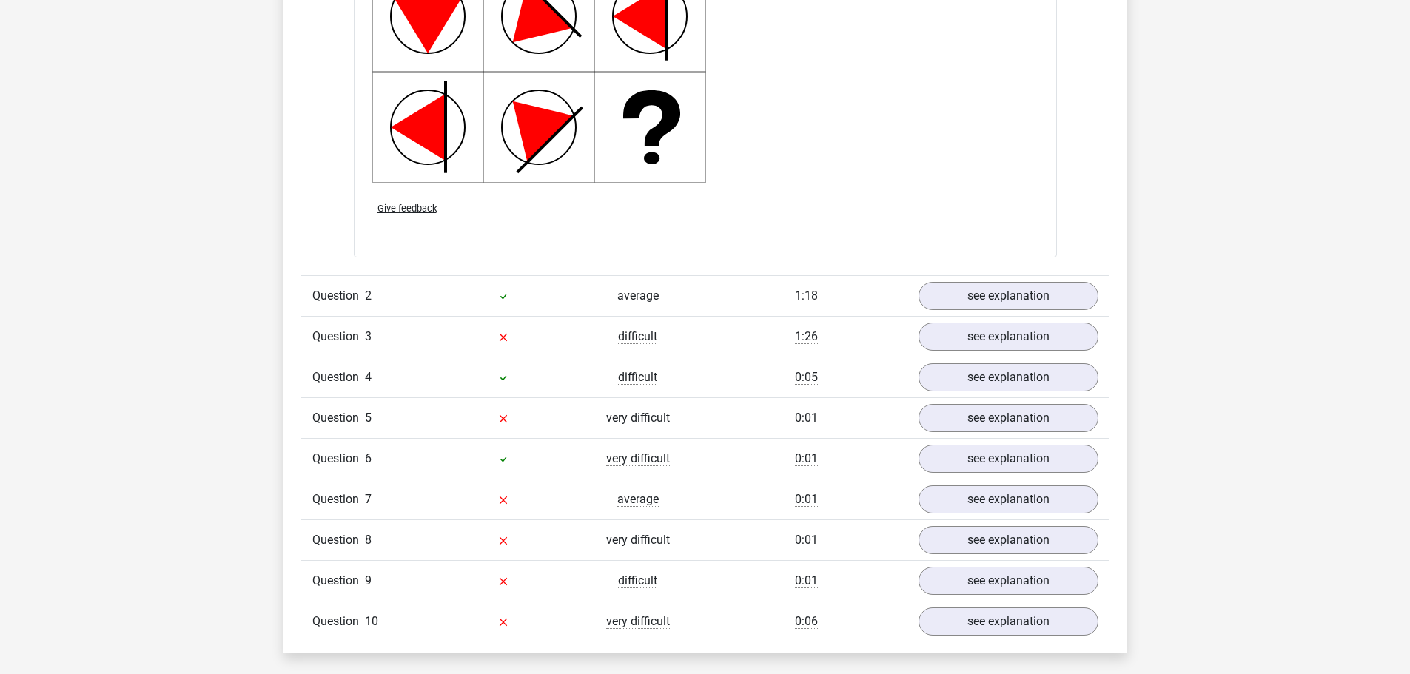
scroll to position [1998, 0]
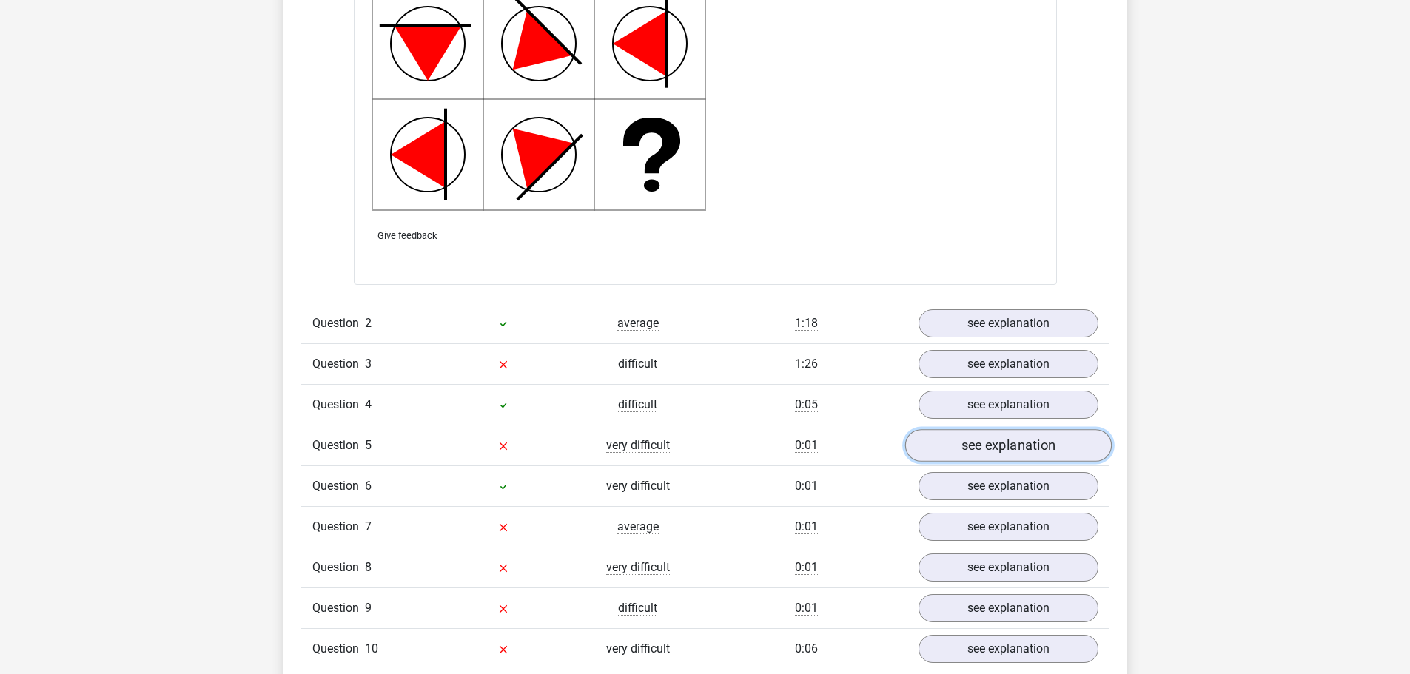
click at [977, 442] on link "see explanation" at bounding box center [1007, 446] width 206 height 33
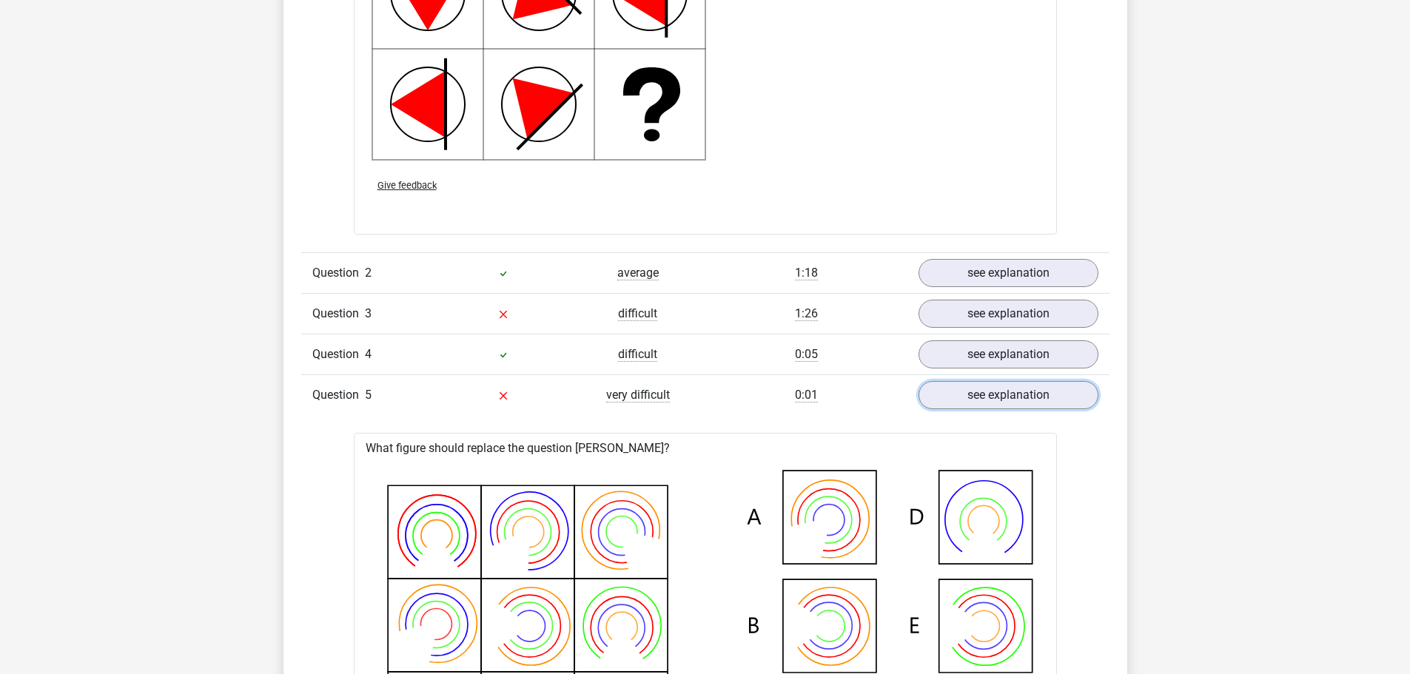
scroll to position [2072, 0]
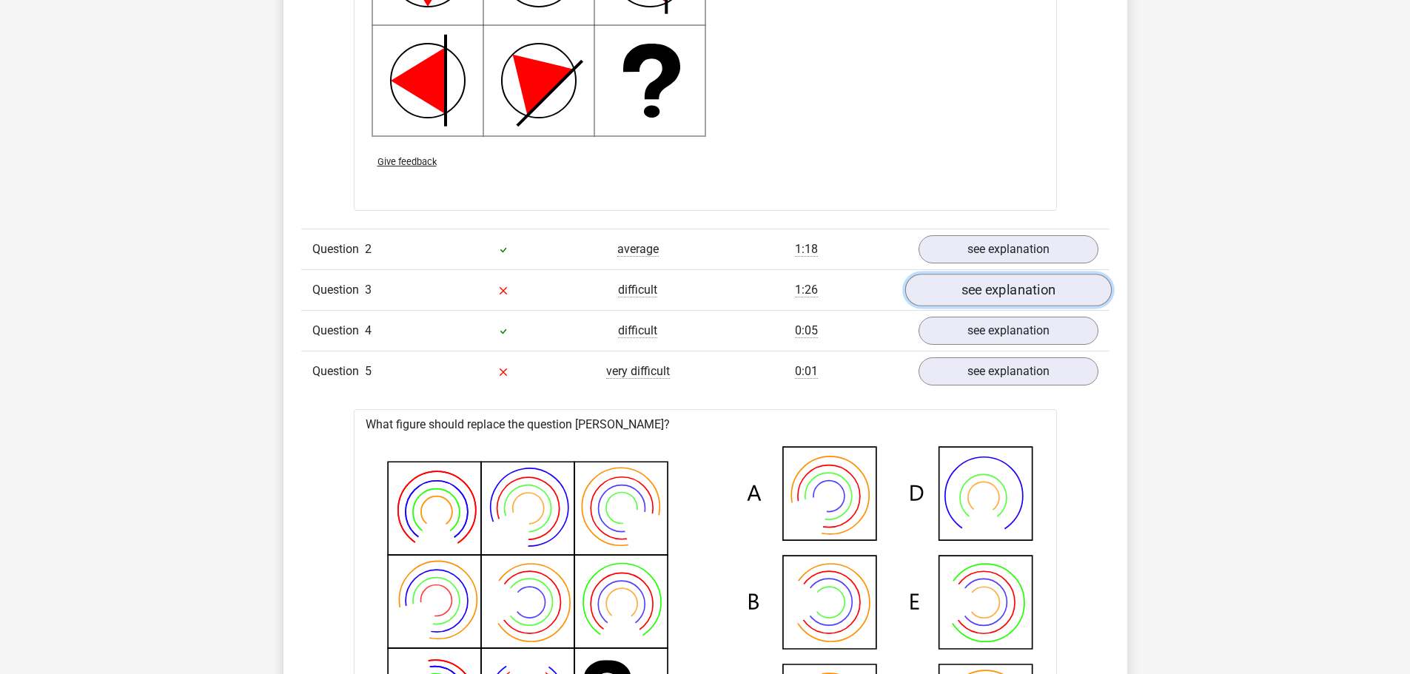
click at [985, 289] on link "see explanation" at bounding box center [1007, 291] width 206 height 33
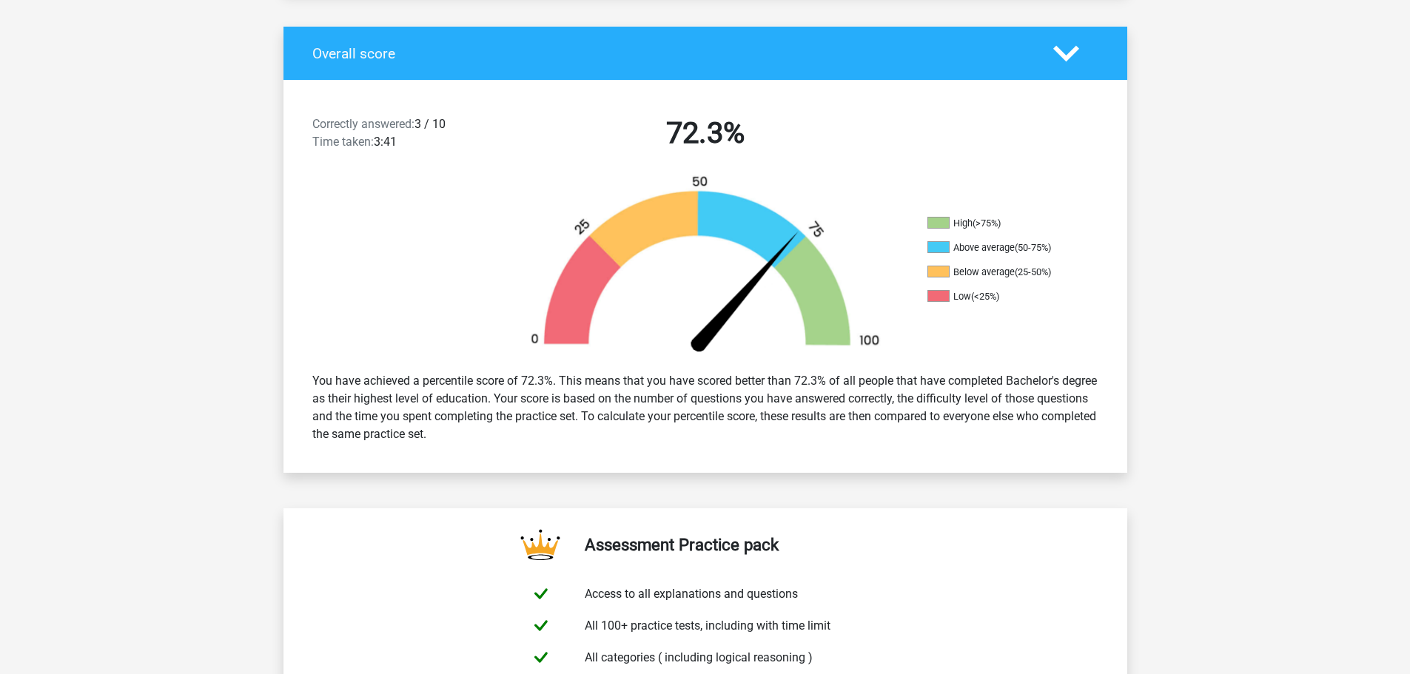
scroll to position [0, 0]
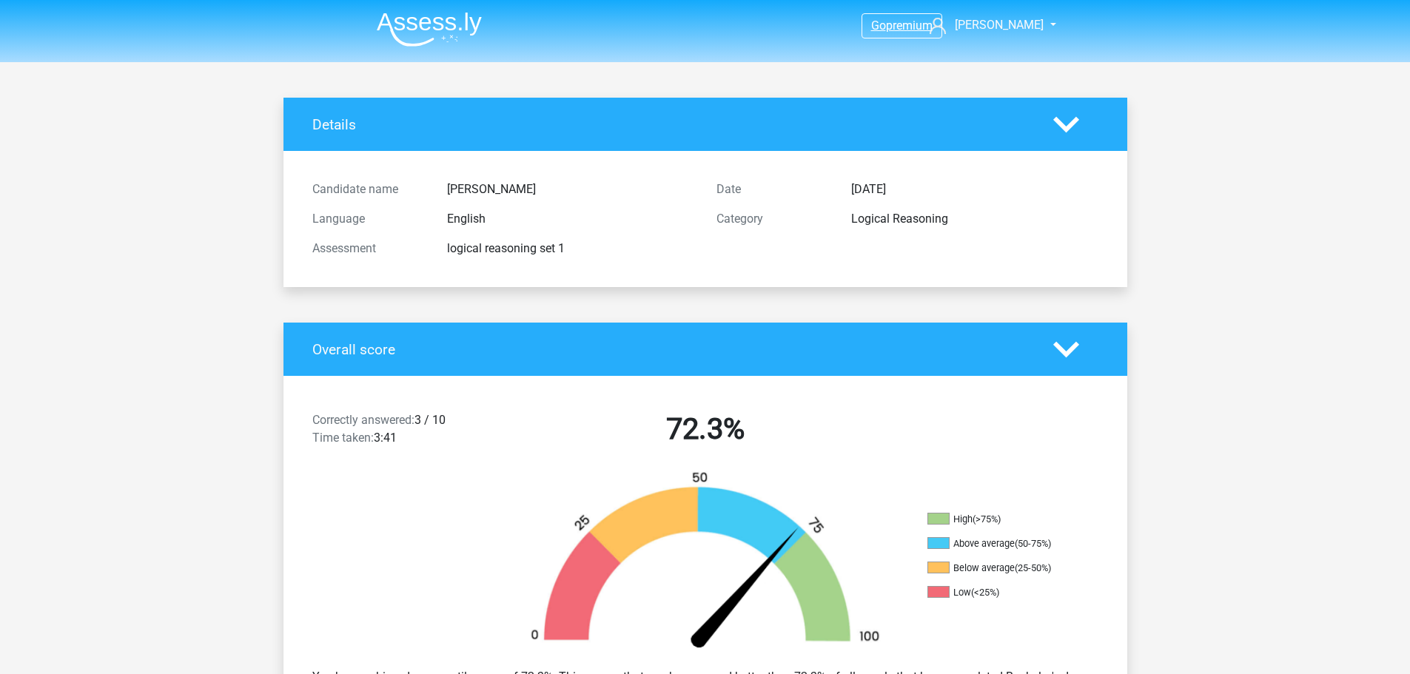
click at [879, 28] on span "Go" at bounding box center [878, 25] width 15 height 14
click at [1003, 24] on span "[PERSON_NAME]" at bounding box center [999, 25] width 89 height 14
click at [417, 21] on img at bounding box center [429, 29] width 105 height 35
